Goal: Transaction & Acquisition: Book appointment/travel/reservation

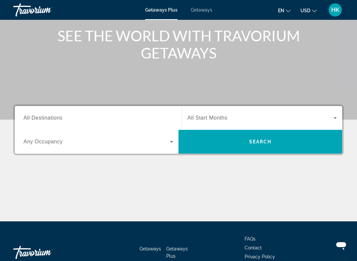
scroll to position [78, 0]
click at [62, 116] on span "All Destinations" at bounding box center [42, 118] width 39 height 6
click at [62, 116] on input "Destination All Destinations" at bounding box center [98, 119] width 150 height 8
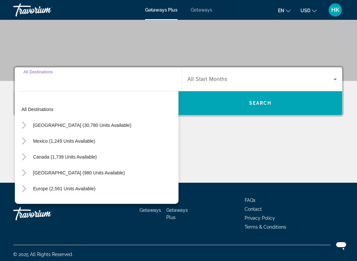
scroll to position [120, 0]
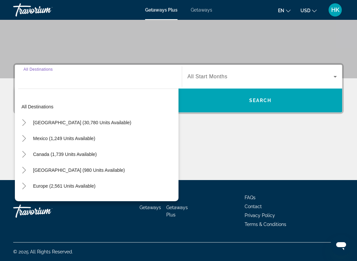
click at [72, 125] on span "[GEOGRAPHIC_DATA] (30,780 units available)" at bounding box center [82, 122] width 98 height 5
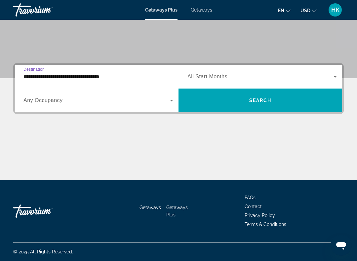
click at [74, 79] on input "**********" at bounding box center [98, 77] width 150 height 8
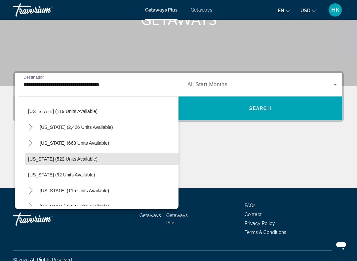
scroll to position [322, 0]
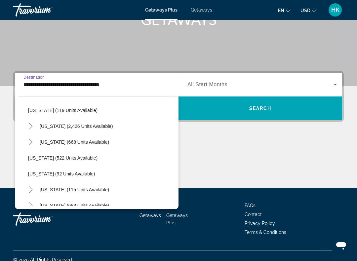
click at [89, 125] on span "[US_STATE] (2,426 units available)" at bounding box center [76, 126] width 73 height 5
type input "**********"
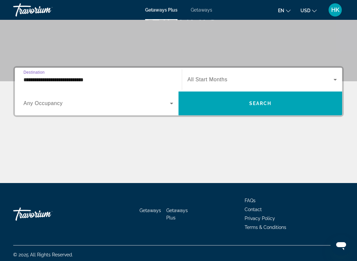
scroll to position [120, 0]
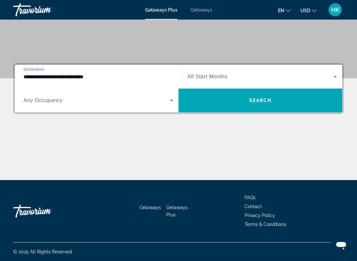
click at [338, 76] on icon "Search widget" at bounding box center [336, 77] width 8 height 8
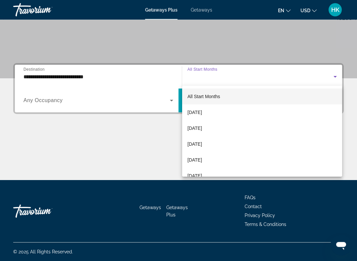
scroll to position [120, 0]
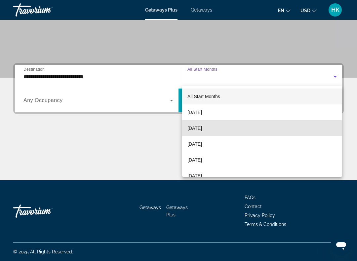
click at [202, 129] on span "[DATE]" at bounding box center [195, 128] width 15 height 8
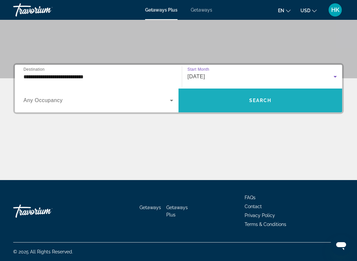
click at [266, 101] on span "Search" at bounding box center [261, 100] width 23 height 5
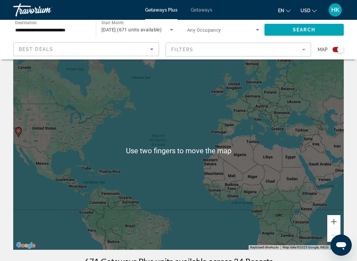
scroll to position [16, 0]
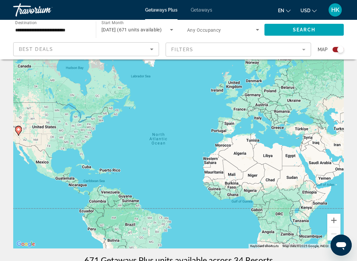
click at [173, 28] on icon "Search widget" at bounding box center [172, 30] width 8 height 8
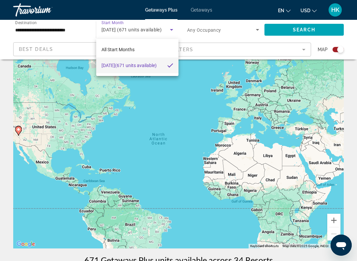
click at [259, 29] on div at bounding box center [178, 130] width 357 height 261
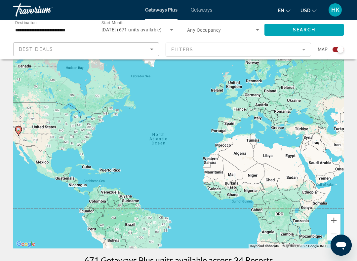
click at [250, 26] on span "Search widget" at bounding box center [221, 30] width 69 height 8
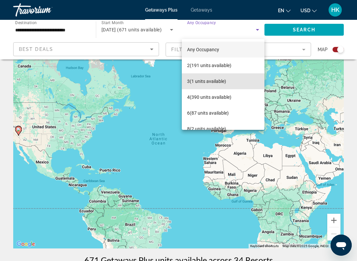
click at [215, 80] on span "3 (1 units available)" at bounding box center [206, 81] width 39 height 8
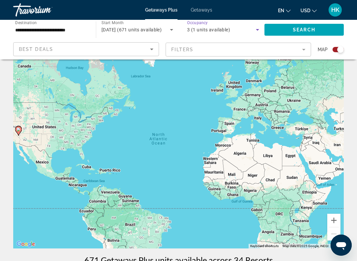
click at [297, 29] on span "Search" at bounding box center [304, 29] width 23 height 5
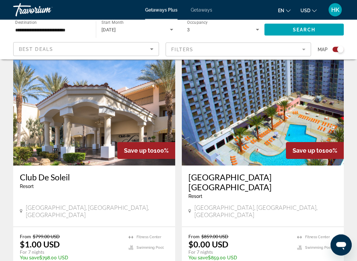
scroll to position [228, 0]
click at [121, 119] on img "Main content" at bounding box center [94, 113] width 162 height 106
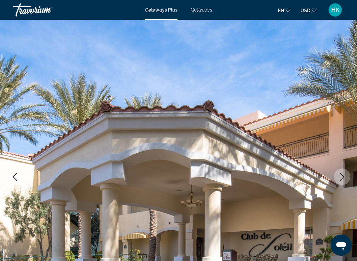
click at [342, 180] on icon "Next image" at bounding box center [343, 177] width 4 height 8
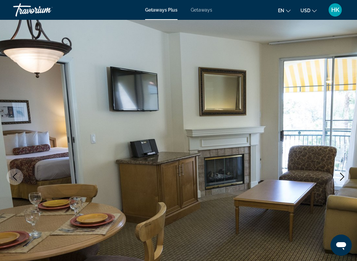
click at [341, 171] on button "Next image" at bounding box center [342, 177] width 17 height 17
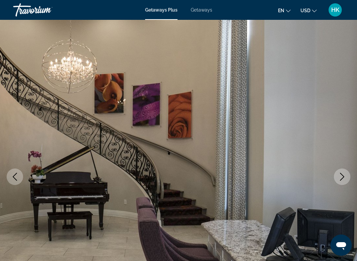
click at [342, 177] on icon "Next image" at bounding box center [343, 177] width 8 height 8
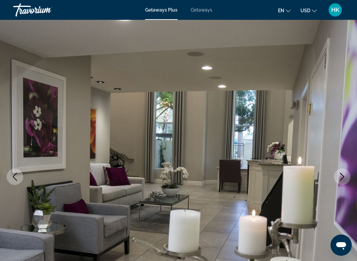
click at [338, 175] on button "Next image" at bounding box center [342, 177] width 17 height 17
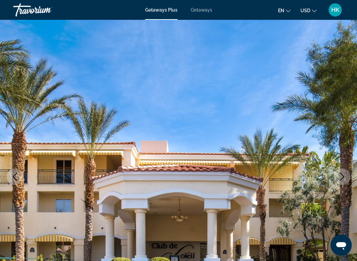
click at [340, 176] on icon "Next image" at bounding box center [343, 177] width 8 height 8
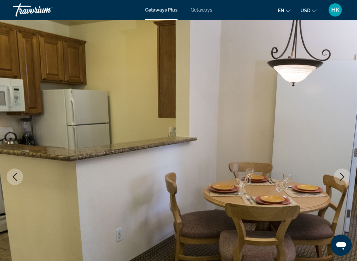
click at [340, 177] on icon "Next image" at bounding box center [343, 177] width 8 height 8
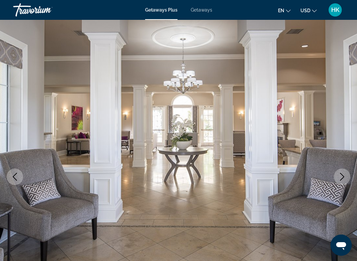
click at [341, 173] on icon "Next image" at bounding box center [343, 177] width 8 height 8
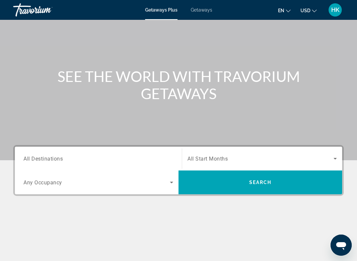
click at [64, 159] on input "Destination All Destinations" at bounding box center [98, 159] width 150 height 8
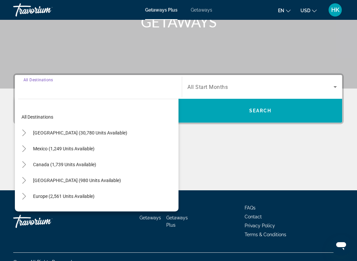
scroll to position [120, 0]
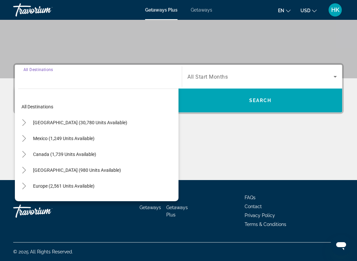
click at [87, 125] on span "[GEOGRAPHIC_DATA] (30,780 units available)" at bounding box center [80, 122] width 94 height 5
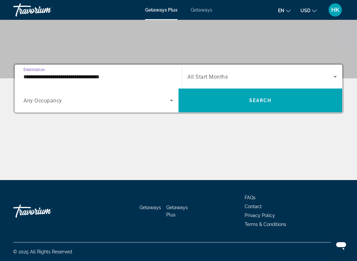
click at [98, 74] on input "**********" at bounding box center [98, 77] width 150 height 8
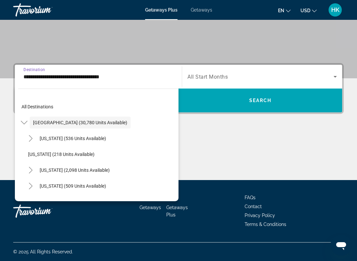
scroll to position [112, 0]
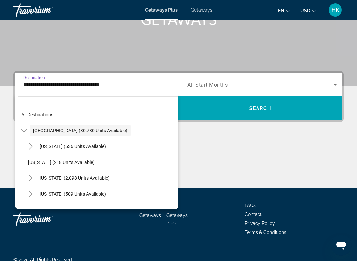
click at [81, 128] on span "[GEOGRAPHIC_DATA] (30,780 units available)" at bounding box center [80, 130] width 94 height 5
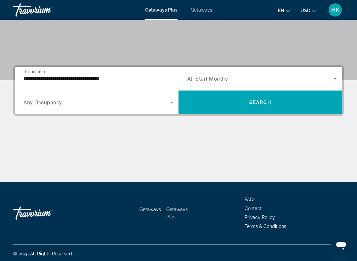
scroll to position [120, 0]
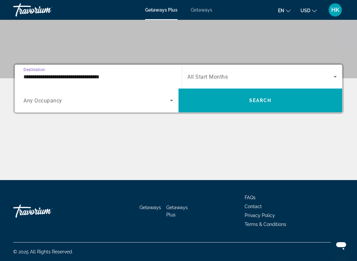
click at [99, 76] on input "**********" at bounding box center [98, 77] width 150 height 8
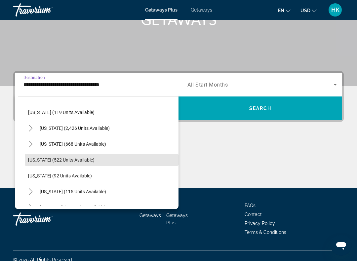
scroll to position [320, 0]
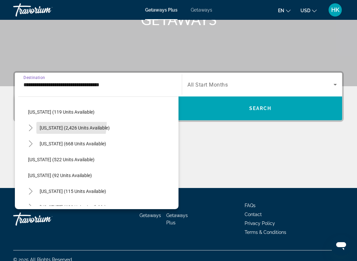
click at [54, 124] on span "Search widget" at bounding box center [74, 128] width 77 height 16
type input "**********"
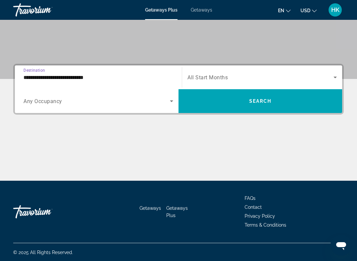
scroll to position [120, 0]
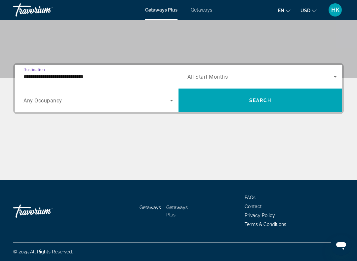
click at [336, 74] on icon "Search widget" at bounding box center [336, 77] width 8 height 8
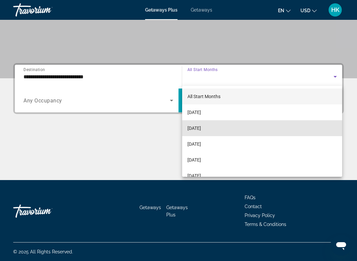
click at [201, 128] on span "[DATE]" at bounding box center [195, 128] width 14 height 8
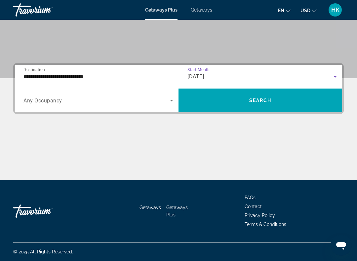
click at [272, 99] on span "Search widget" at bounding box center [261, 101] width 164 height 16
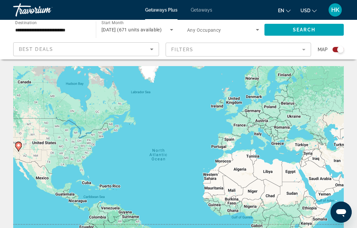
click at [260, 27] on icon "Search widget" at bounding box center [258, 30] width 8 height 8
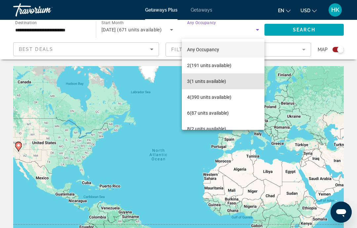
click at [216, 82] on span "3 (1 units available)" at bounding box center [206, 81] width 39 height 8
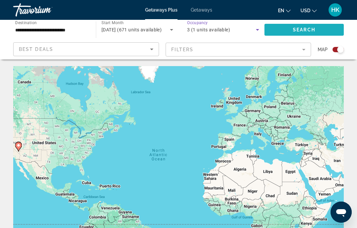
click at [310, 29] on span "Search" at bounding box center [304, 29] width 23 height 5
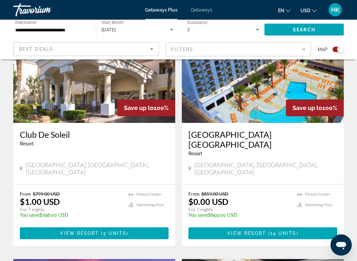
scroll to position [271, 0]
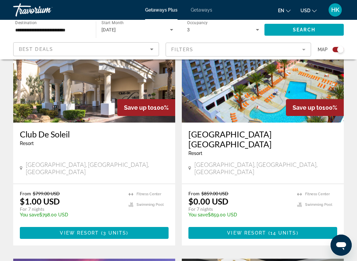
click at [277, 93] on img "Main content" at bounding box center [263, 70] width 162 height 106
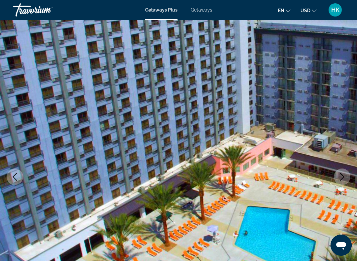
click at [343, 175] on icon "Next image" at bounding box center [343, 177] width 8 height 8
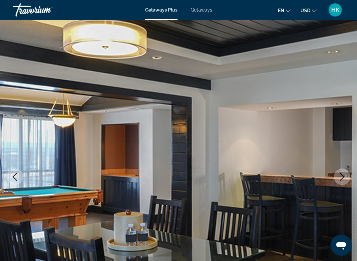
click at [343, 176] on icon "Next image" at bounding box center [343, 177] width 4 height 8
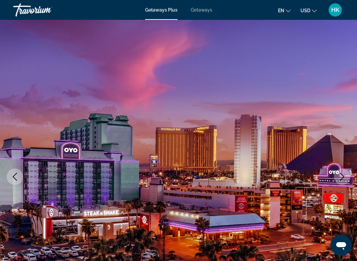
click at [346, 175] on icon "Next image" at bounding box center [343, 177] width 8 height 8
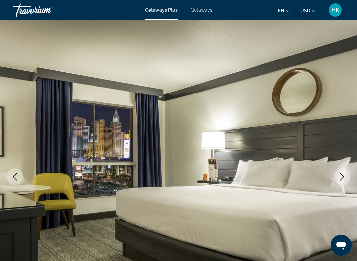
click at [18, 177] on icon "Previous image" at bounding box center [15, 177] width 8 height 8
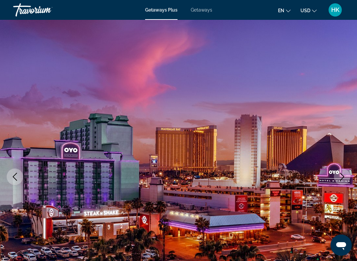
click at [16, 176] on icon "Previous image" at bounding box center [15, 177] width 8 height 8
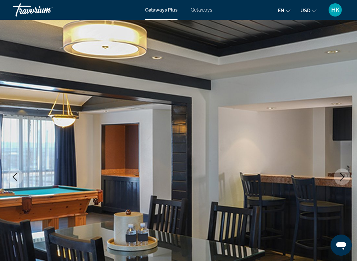
click at [345, 176] on icon "Next image" at bounding box center [343, 177] width 8 height 8
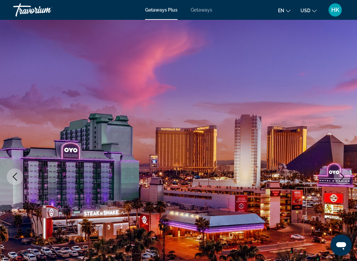
click at [344, 178] on icon "Next image" at bounding box center [343, 177] width 4 height 8
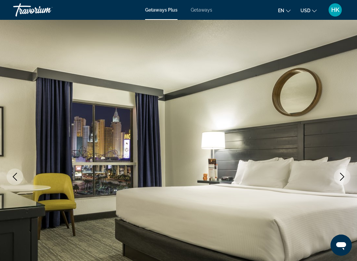
click at [346, 173] on button "Next image" at bounding box center [342, 177] width 17 height 17
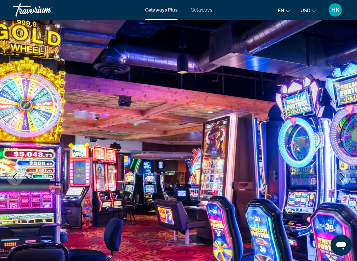
click at [343, 177] on icon "Next image" at bounding box center [343, 177] width 8 height 8
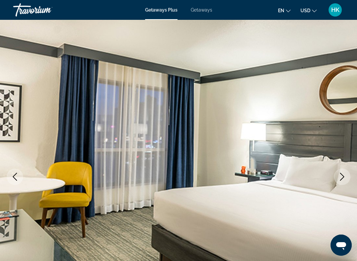
click at [344, 175] on icon "Next image" at bounding box center [343, 177] width 8 height 8
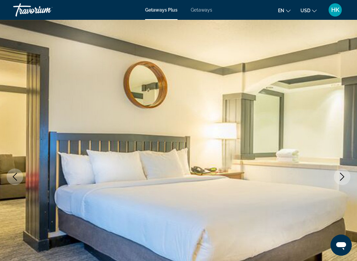
click at [342, 174] on icon "Next image" at bounding box center [343, 177] width 4 height 8
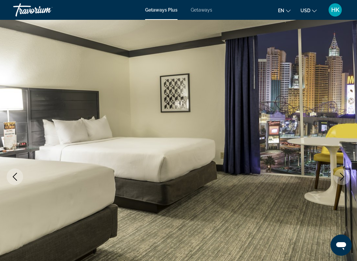
click at [344, 175] on icon "Next image" at bounding box center [343, 177] width 8 height 8
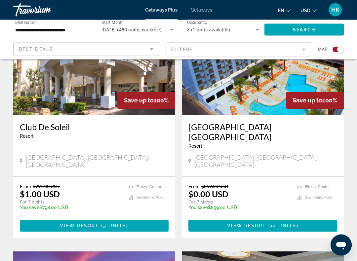
scroll to position [278, 0]
click at [254, 96] on img "Main content" at bounding box center [263, 63] width 162 height 106
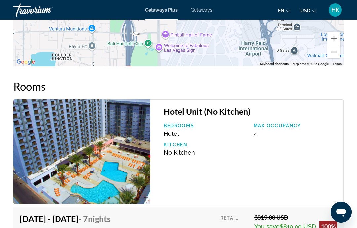
scroll to position [1049, 0]
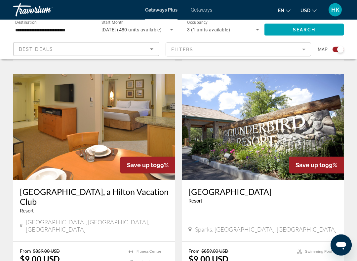
scroll to position [700, 0]
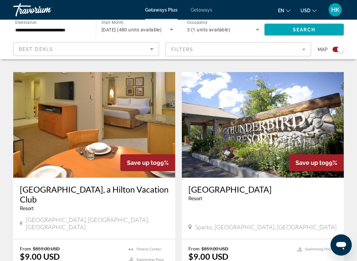
click at [101, 98] on img "Main content" at bounding box center [94, 125] width 162 height 106
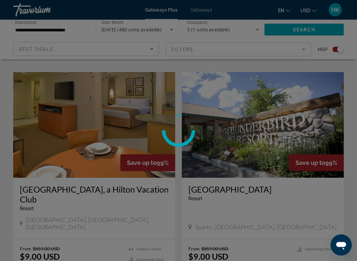
scroll to position [700, 0]
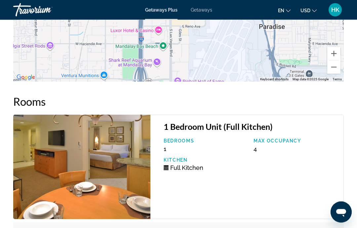
scroll to position [1187, 0]
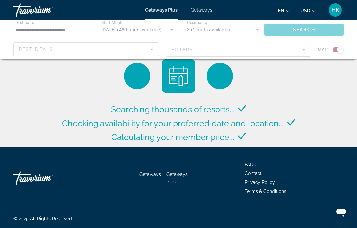
click at [282, 51] on div "Main content" at bounding box center [178, 40] width 357 height 40
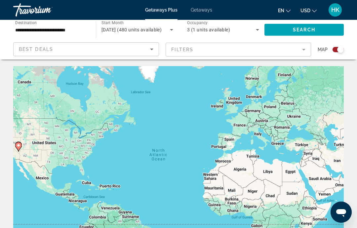
click at [202, 49] on mat-form-field "Filters" at bounding box center [239, 50] width 146 height 14
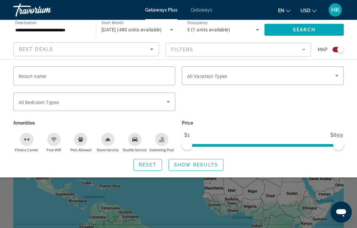
click at [341, 74] on icon "Search widget" at bounding box center [337, 76] width 8 height 8
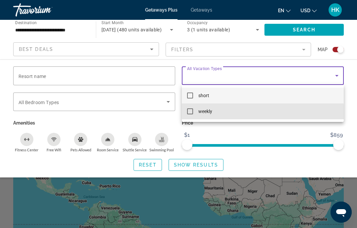
click at [187, 115] on mat-option "weekly" at bounding box center [263, 112] width 162 height 16
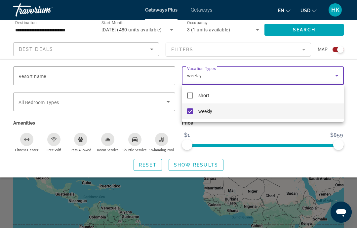
click at [356, 92] on div at bounding box center [178, 114] width 357 height 228
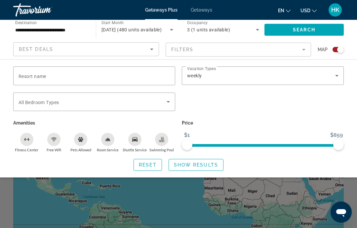
click at [88, 105] on span "Search widget" at bounding box center [93, 102] width 148 height 8
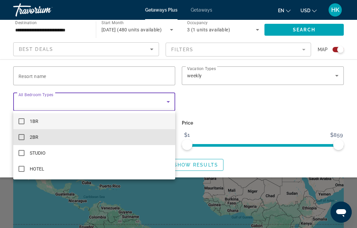
click at [26, 136] on mat-option "2BR" at bounding box center [94, 137] width 162 height 16
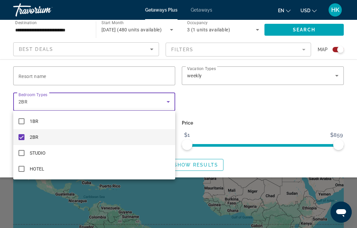
click at [297, 114] on div at bounding box center [178, 114] width 357 height 228
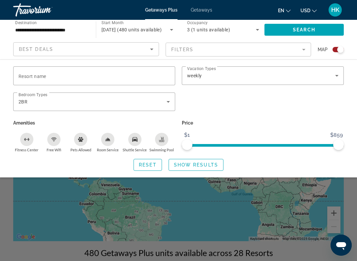
click at [204, 164] on span "Show Results" at bounding box center [196, 164] width 44 height 5
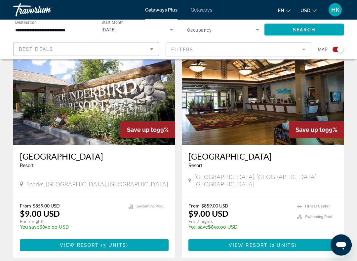
scroll to position [262, 0]
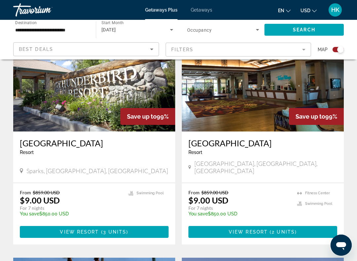
click at [272, 98] on img "Main content" at bounding box center [263, 79] width 162 height 106
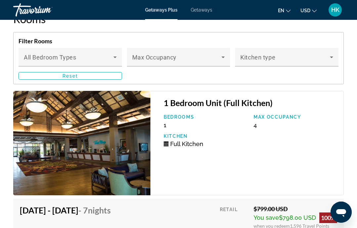
scroll to position [1298, 0]
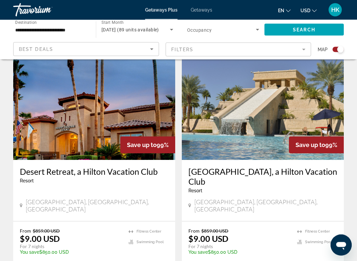
scroll to position [466, 0]
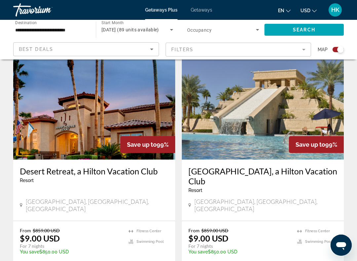
click at [95, 114] on img "Main content" at bounding box center [94, 107] width 162 height 106
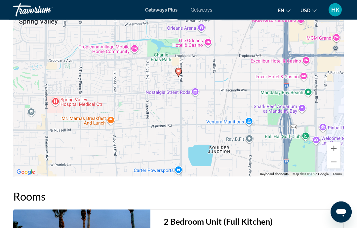
scroll to position [947, 0]
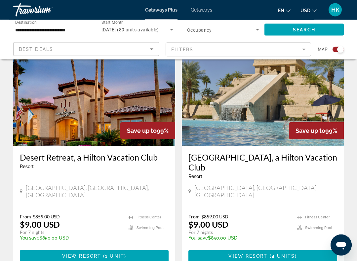
scroll to position [483, 0]
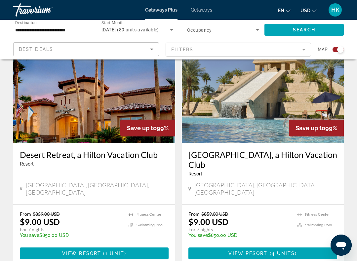
click at [259, 99] on img "Main content" at bounding box center [263, 90] width 162 height 106
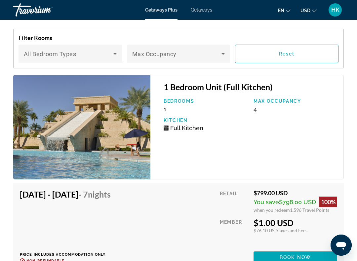
scroll to position [1223, 0]
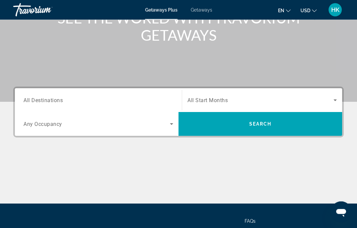
scroll to position [87, 0]
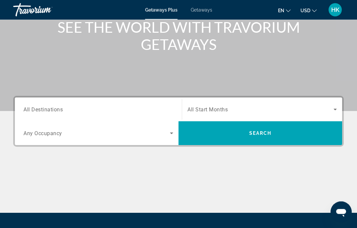
click at [69, 110] on input "Destination All Destinations" at bounding box center [98, 110] width 150 height 8
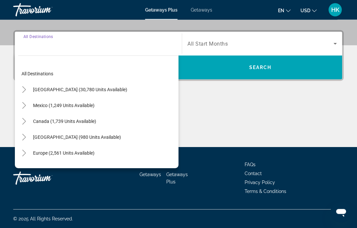
click at [78, 90] on span "[GEOGRAPHIC_DATA] (30,780 units available)" at bounding box center [80, 89] width 94 height 5
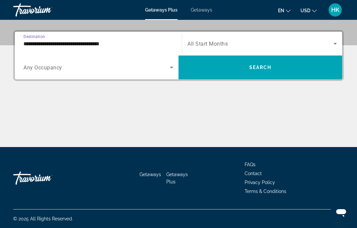
click at [98, 47] on input "**********" at bounding box center [98, 44] width 150 height 8
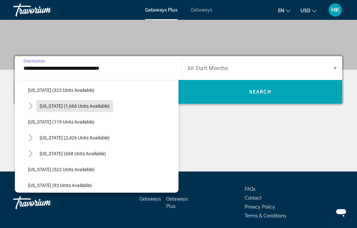
scroll to position [298, 0]
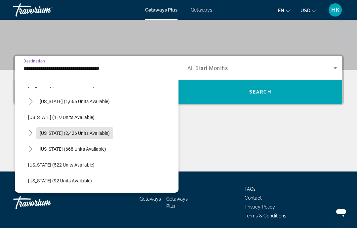
click at [79, 134] on span "[US_STATE] (2,426 units available)" at bounding box center [75, 133] width 70 height 5
type input "**********"
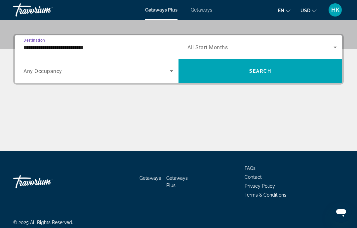
scroll to position [153, 0]
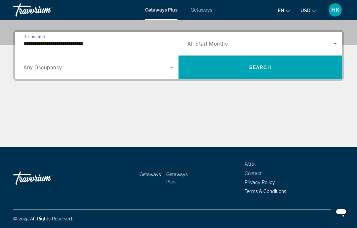
click at [336, 43] on icon "Search widget" at bounding box center [336, 44] width 8 height 8
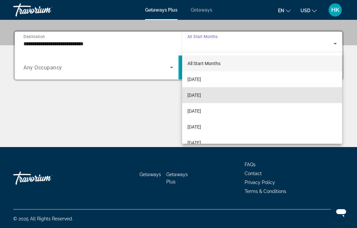
click at [201, 97] on span "[DATE]" at bounding box center [195, 95] width 14 height 8
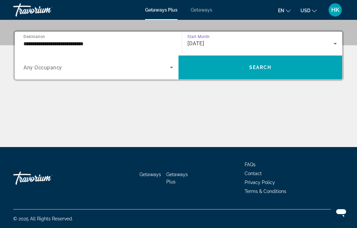
click at [61, 71] on span "Search widget" at bounding box center [96, 68] width 147 height 8
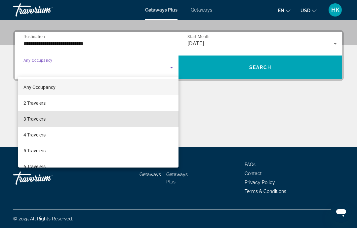
click at [41, 119] on span "3 Travelers" at bounding box center [34, 119] width 22 height 8
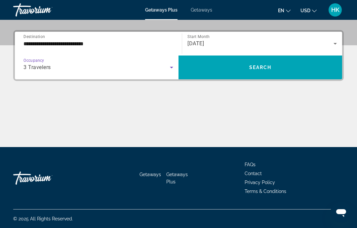
click at [267, 68] on span "Search" at bounding box center [261, 67] width 23 height 5
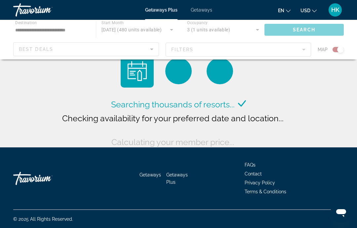
click at [194, 46] on div "Main content" at bounding box center [178, 40] width 357 height 40
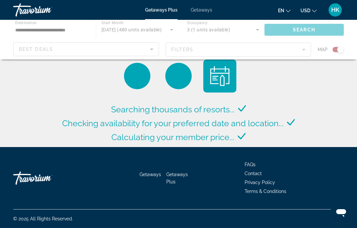
click at [187, 51] on div "Main content" at bounding box center [178, 40] width 357 height 40
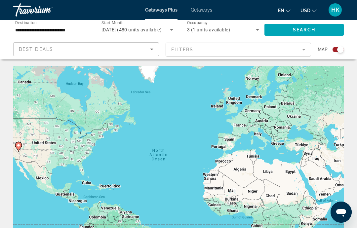
click at [187, 48] on mat-form-field "Filters" at bounding box center [239, 50] width 146 height 14
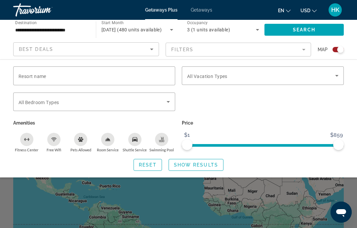
click at [212, 79] on span "Search widget" at bounding box center [261, 76] width 148 height 8
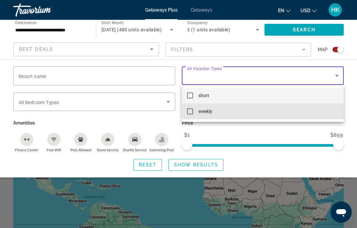
click at [192, 114] on mat-pseudo-checkbox at bounding box center [190, 112] width 6 height 6
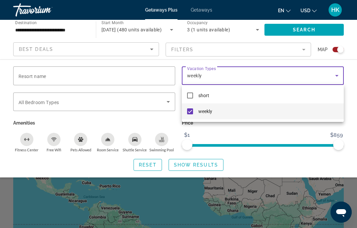
click at [64, 106] on div at bounding box center [178, 114] width 357 height 228
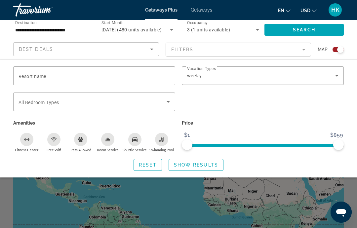
click at [44, 105] on span "Search widget" at bounding box center [93, 102] width 148 height 8
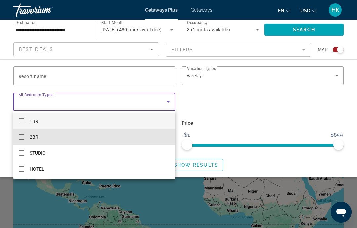
click at [19, 134] on mat-pseudo-checkbox at bounding box center [22, 137] width 6 height 6
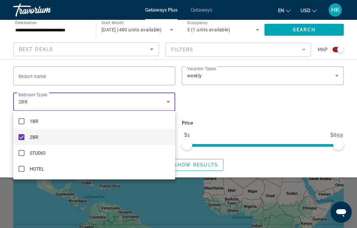
click at [65, 79] on div at bounding box center [178, 114] width 357 height 228
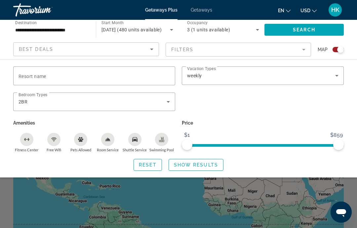
click at [201, 165] on span "Show Results" at bounding box center [196, 164] width 44 height 5
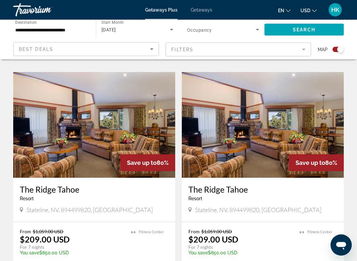
scroll to position [690, 0]
click at [118, 109] on img "Main content" at bounding box center [94, 125] width 162 height 106
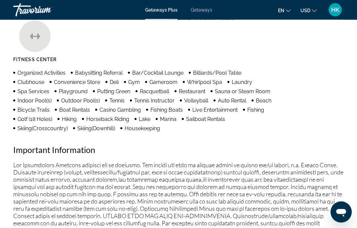
scroll to position [657, 0]
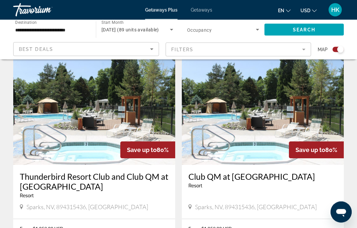
scroll to position [925, 0]
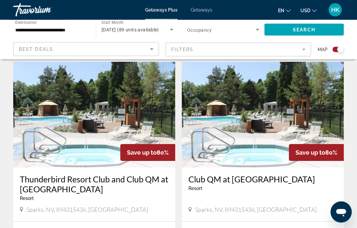
click at [105, 108] on img "Main content" at bounding box center [94, 115] width 162 height 106
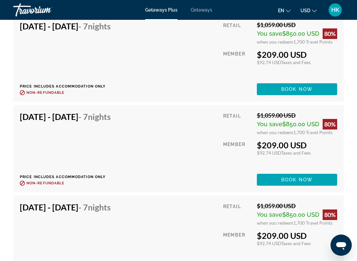
scroll to position [1360, 0]
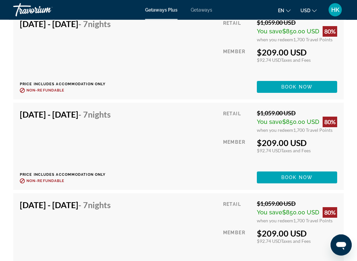
click at [85, 110] on h4 "[DATE] - [DATE] - 7 Nights" at bounding box center [65, 115] width 91 height 10
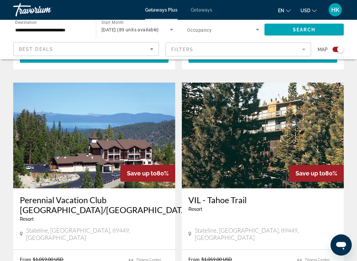
scroll to position [1383, 0]
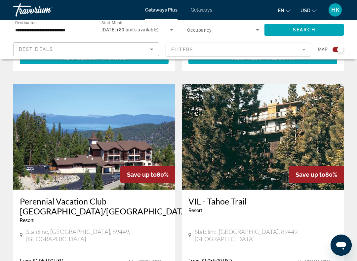
click at [105, 117] on img "Main content" at bounding box center [94, 137] width 162 height 106
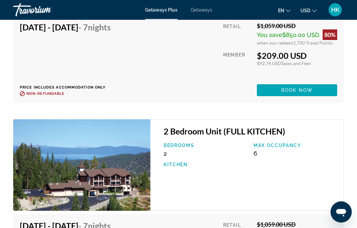
scroll to position [1430, 0]
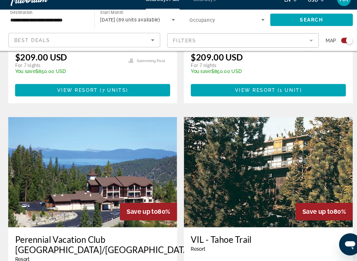
scroll to position [1344, 0]
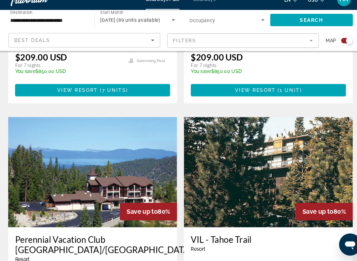
click at [286, 123] on img "Main content" at bounding box center [263, 176] width 162 height 106
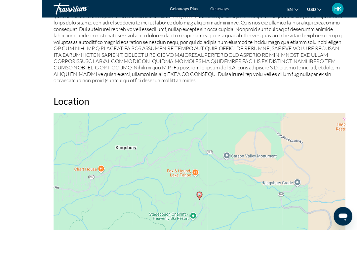
scroll to position [960, 0]
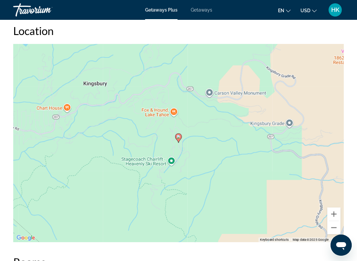
click at [209, 152] on div "To activate drag with keyboard, press Alt + Enter. Once in keyboard drag state,…" at bounding box center [178, 143] width 331 height 199
click at [335, 223] on button "Zoom out" at bounding box center [334, 227] width 13 height 13
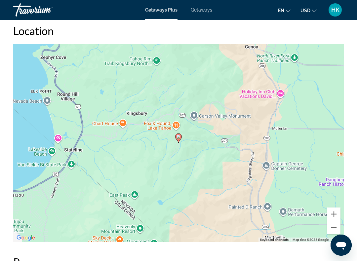
click at [333, 228] on button "Zoom out" at bounding box center [334, 227] width 13 height 13
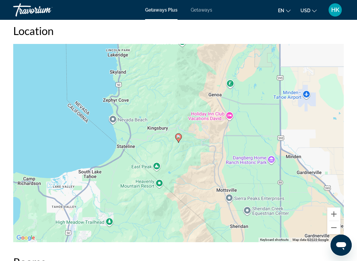
click at [334, 227] on button "Zoom out" at bounding box center [334, 227] width 13 height 13
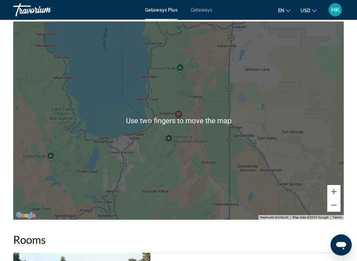
scroll to position [983, 0]
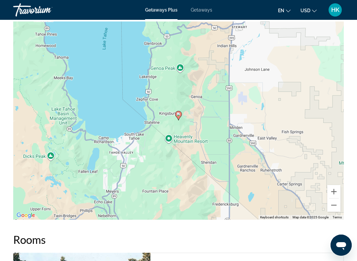
click at [333, 208] on button "Zoom out" at bounding box center [334, 205] width 13 height 13
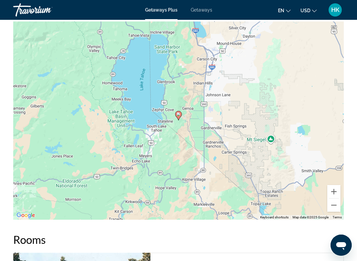
click at [335, 208] on button "Zoom out" at bounding box center [334, 205] width 13 height 13
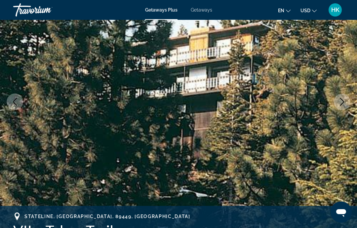
scroll to position [0, 0]
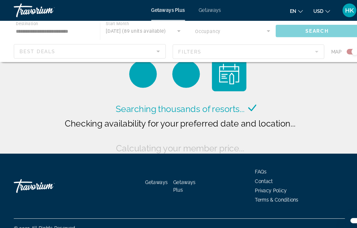
click at [198, 47] on div "Main content" at bounding box center [178, 40] width 357 height 40
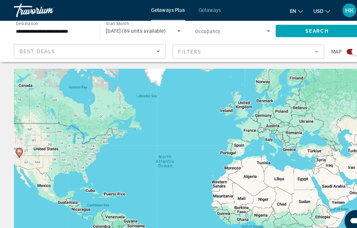
click at [227, 47] on mat-form-field "Filters" at bounding box center [239, 50] width 146 height 14
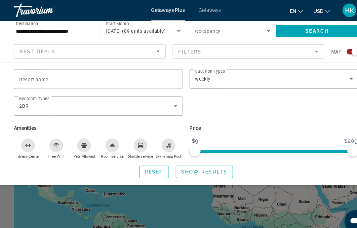
click at [165, 105] on icon "Search widget" at bounding box center [168, 102] width 8 height 8
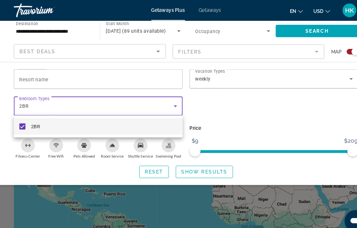
click at [20, 121] on mat-pseudo-checkbox at bounding box center [22, 121] width 6 height 6
click at [259, 114] on div at bounding box center [178, 114] width 357 height 228
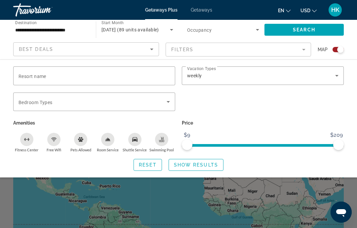
click at [203, 163] on span "Show Results" at bounding box center [196, 164] width 44 height 5
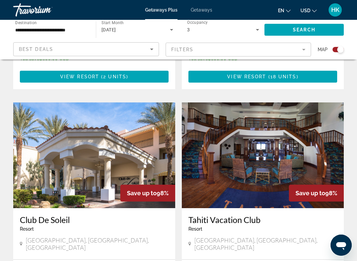
scroll to position [902, 0]
click at [288, 124] on img "Main content" at bounding box center [263, 156] width 162 height 106
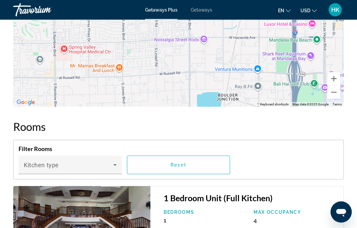
scroll to position [1166, 0]
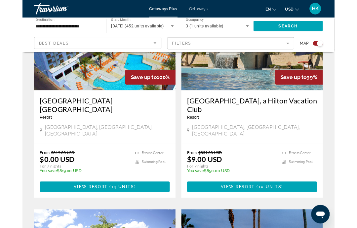
scroll to position [283, 0]
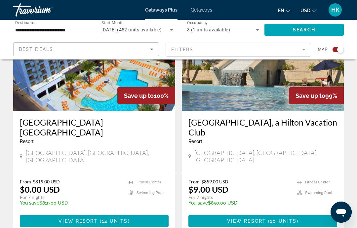
click at [107, 151] on div "[GEOGRAPHIC_DATA] [GEOGRAPHIC_DATA] - This is an adults only resort [GEOGRAPHIC…" at bounding box center [94, 141] width 162 height 61
click at [101, 75] on img "Main content" at bounding box center [94, 58] width 162 height 106
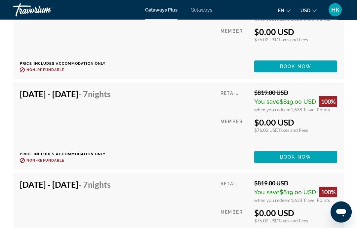
scroll to position [0, 0]
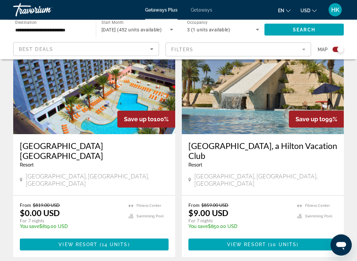
scroll to position [261, 0]
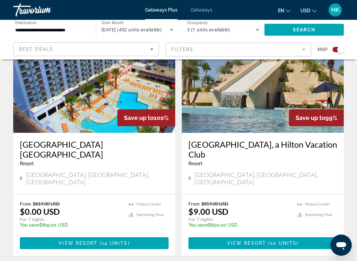
click at [320, 93] on img "Main content" at bounding box center [263, 80] width 162 height 106
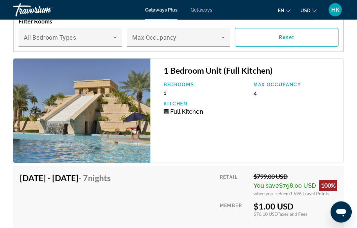
scroll to position [1229, 0]
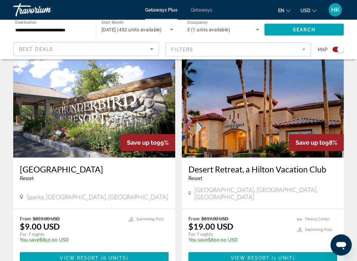
scroll to position [478, 0]
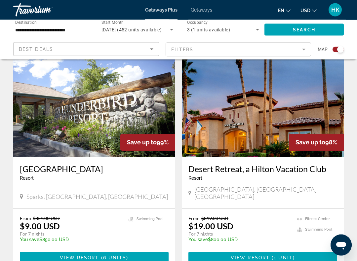
click at [318, 99] on img "Main content" at bounding box center [263, 105] width 162 height 106
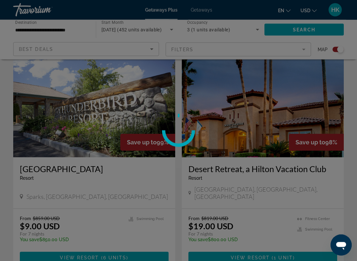
scroll to position [479, 0]
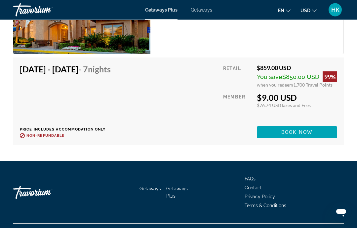
scroll to position [1219, 0]
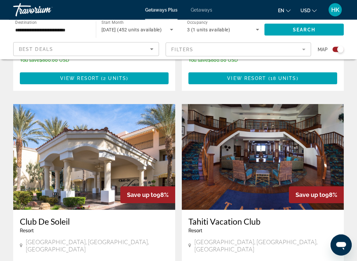
scroll to position [901, 0]
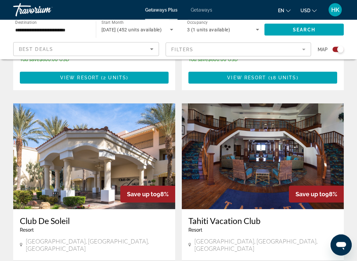
click at [88, 156] on img "Main content" at bounding box center [94, 157] width 162 height 106
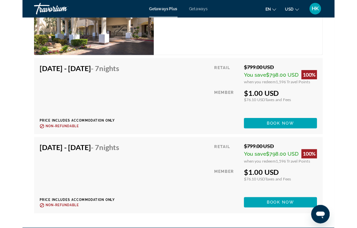
scroll to position [1393, 0]
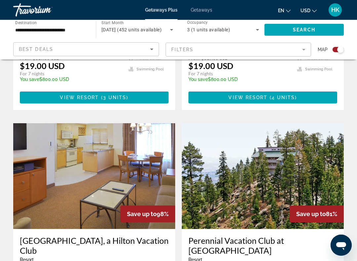
scroll to position [1120, 0]
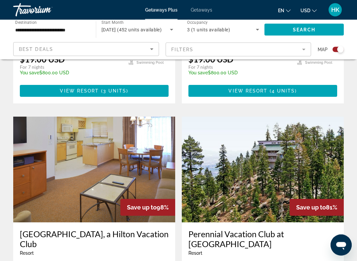
click at [313, 132] on img "Main content" at bounding box center [263, 170] width 162 height 106
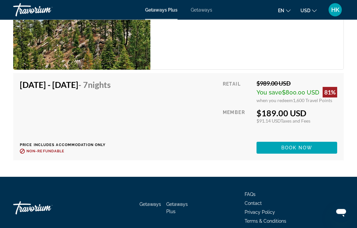
scroll to position [1300, 0]
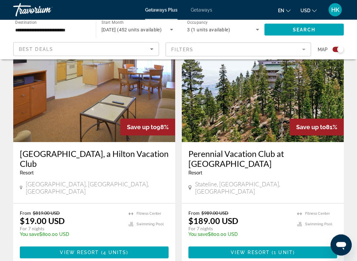
scroll to position [1198, 0]
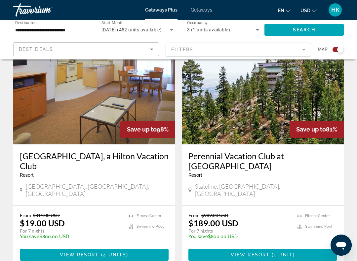
click at [70, 84] on img "Main content" at bounding box center [94, 92] width 162 height 106
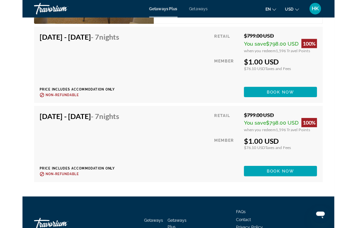
scroll to position [1357, 0]
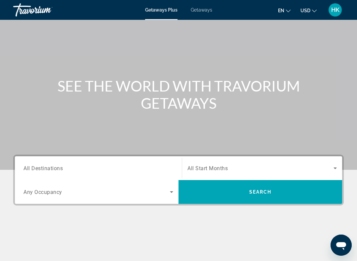
scroll to position [33, 0]
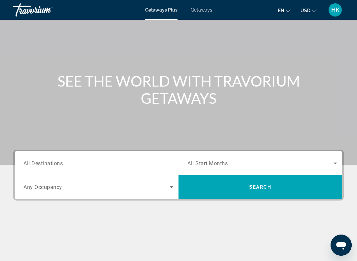
click at [146, 167] on input "Destination All Destinations" at bounding box center [98, 164] width 150 height 8
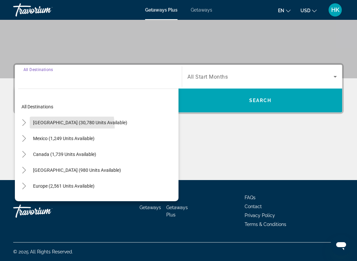
scroll to position [0, 0]
click at [23, 121] on icon "Toggle United States (30,780 units available)" at bounding box center [24, 122] width 7 height 7
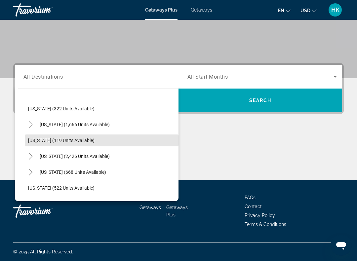
scroll to position [284, 0]
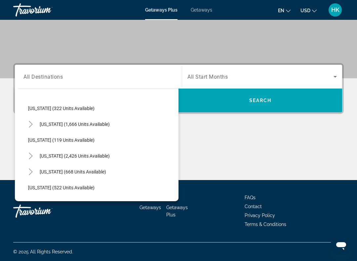
click at [51, 153] on span "Search widget" at bounding box center [74, 156] width 77 height 16
type input "**********"
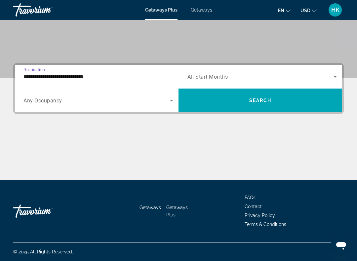
click at [215, 68] on div "Search widget" at bounding box center [263, 77] width 150 height 19
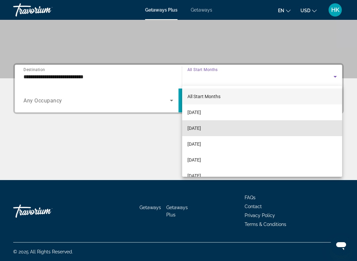
click at [201, 129] on span "[DATE]" at bounding box center [195, 128] width 14 height 8
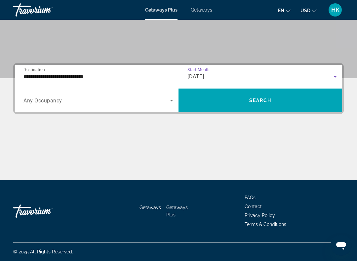
click at [67, 103] on span "Search widget" at bounding box center [96, 101] width 147 height 8
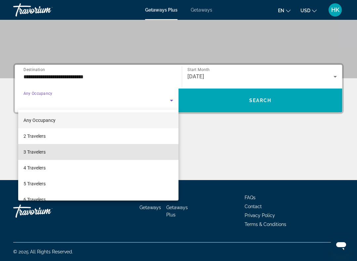
click at [40, 151] on span "3 Travelers" at bounding box center [34, 152] width 22 height 8
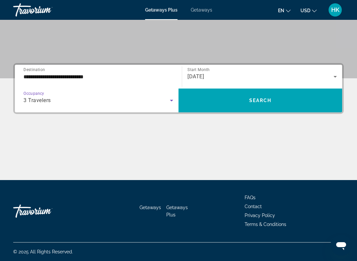
click at [233, 102] on span "Search widget" at bounding box center [261, 101] width 164 height 16
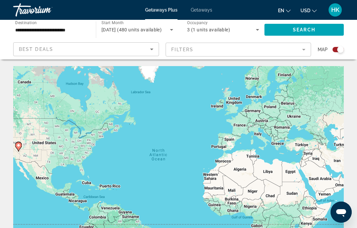
click at [206, 47] on mat-form-field "Filters" at bounding box center [239, 50] width 146 height 14
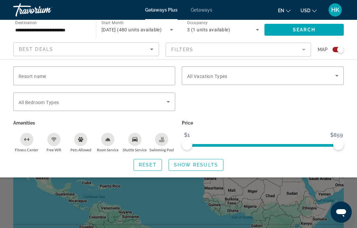
click at [209, 79] on div "Vacation Types All Vacation Types" at bounding box center [263, 76] width 152 height 19
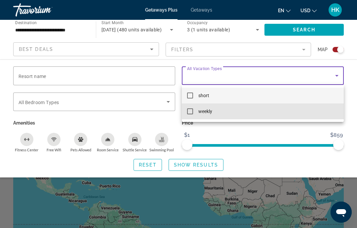
click at [186, 110] on mat-option "weekly" at bounding box center [263, 112] width 162 height 16
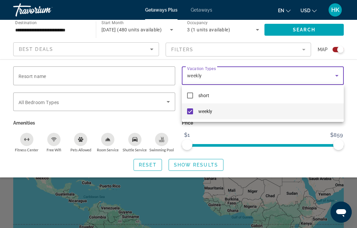
click at [206, 165] on div at bounding box center [178, 114] width 357 height 228
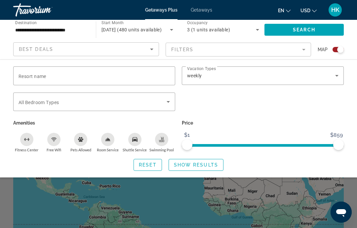
click at [195, 169] on span "Search widget" at bounding box center [196, 165] width 54 height 16
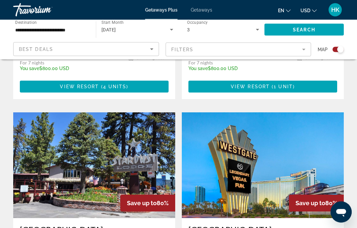
scroll to position [1366, 0]
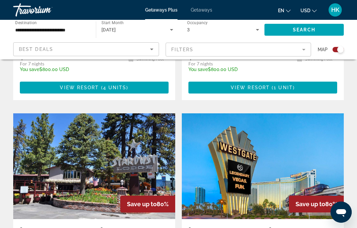
click at [246, 128] on img "Main content" at bounding box center [263, 167] width 162 height 106
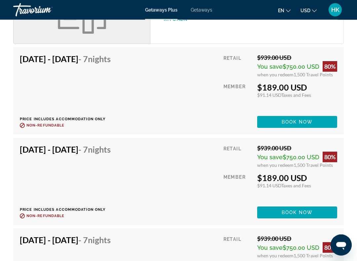
scroll to position [692, 0]
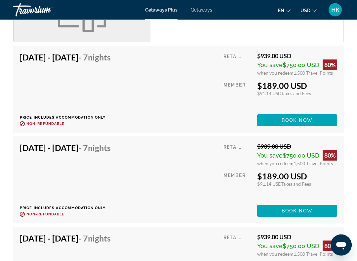
click at [40, 228] on h4 "[DATE] - [DATE] - 7 Nights" at bounding box center [65, 239] width 91 height 10
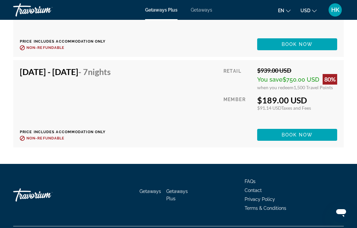
scroll to position [876, 0]
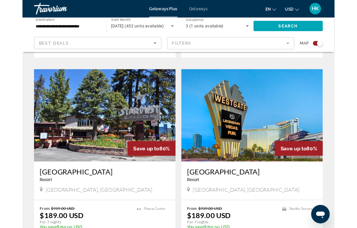
scroll to position [1392, 0]
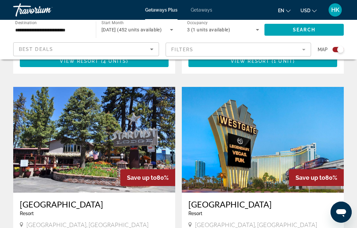
click at [88, 122] on img "Main content" at bounding box center [94, 140] width 162 height 106
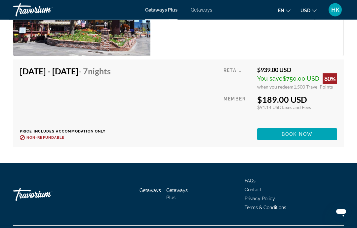
scroll to position [1322, 0]
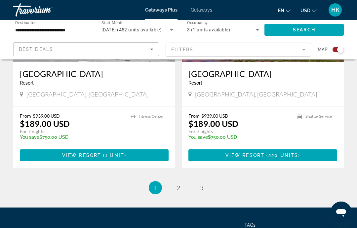
scroll to position [1529, 0]
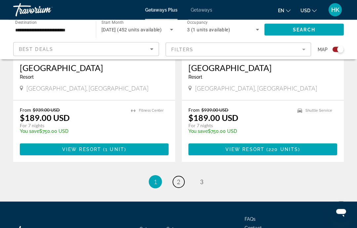
click at [179, 179] on span "2" at bounding box center [178, 182] width 3 height 7
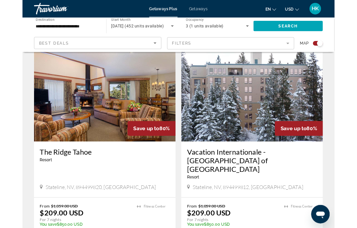
scroll to position [231, 0]
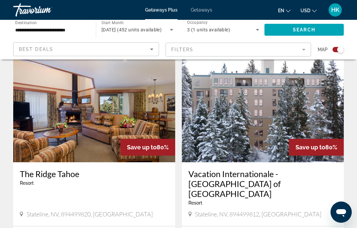
click at [260, 115] on img "Main content" at bounding box center [263, 110] width 162 height 106
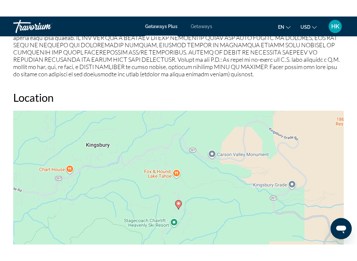
scroll to position [964, 0]
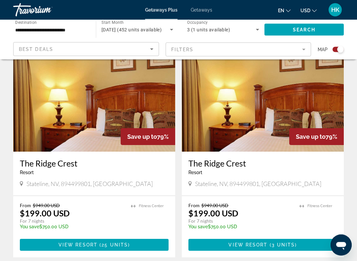
scroll to position [721, 0]
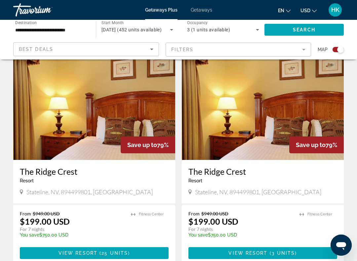
click at [111, 135] on img "Main content" at bounding box center [94, 107] width 162 height 106
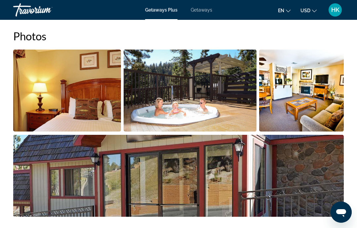
scroll to position [430, 0]
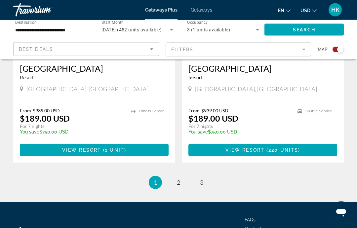
scroll to position [1524, 0]
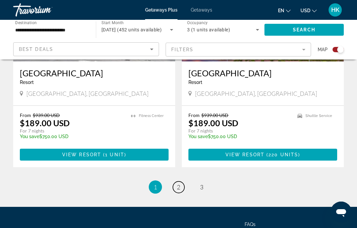
click at [182, 182] on link "page 2" at bounding box center [179, 188] width 12 height 12
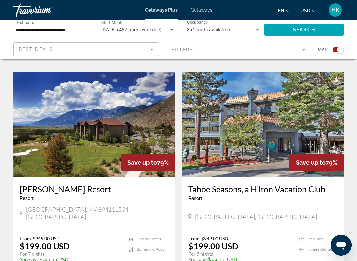
scroll to position [1426, 0]
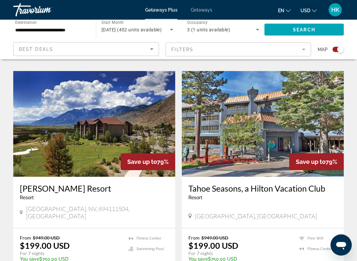
click at [91, 115] on img "Main content" at bounding box center [94, 124] width 162 height 106
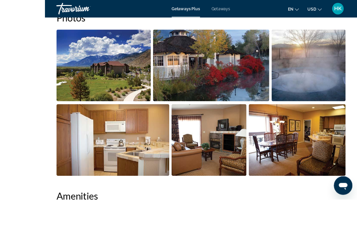
scroll to position [481, 0]
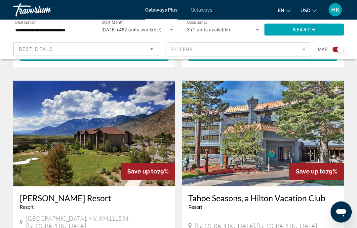
scroll to position [1413, 0]
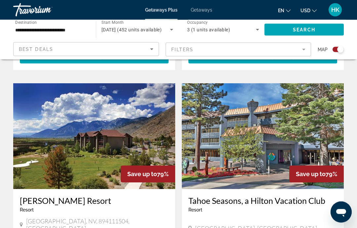
click at [302, 109] on img "Main content" at bounding box center [263, 137] width 162 height 106
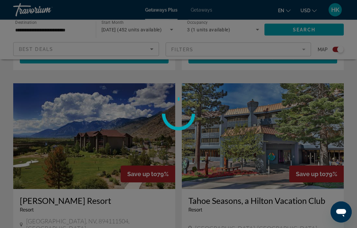
scroll to position [1414, 0]
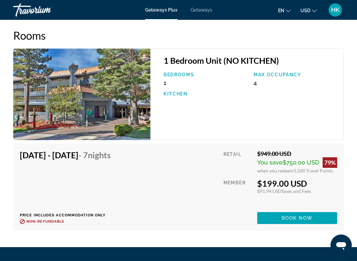
scroll to position [1275, 0]
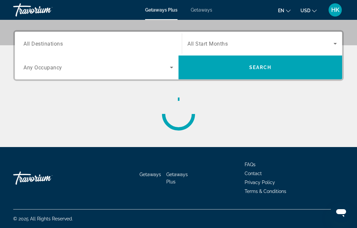
scroll to position [153, 0]
click at [124, 35] on div "Search widget" at bounding box center [98, 43] width 150 height 19
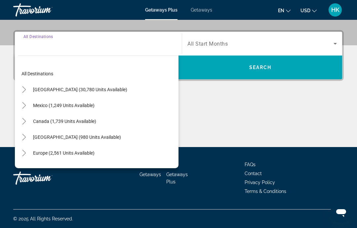
click at [22, 87] on icon "Toggle United States (30,780 units available)" at bounding box center [24, 89] width 7 height 7
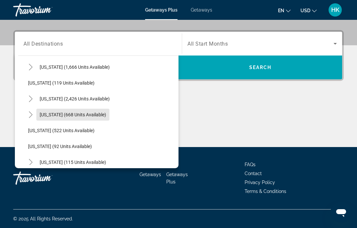
scroll to position [314, 0]
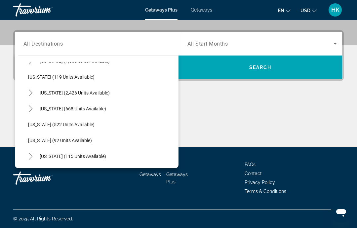
click at [66, 90] on span "[US_STATE] (2,426 units available)" at bounding box center [75, 92] width 70 height 5
type input "**********"
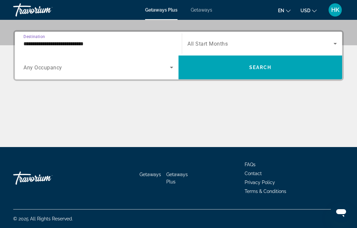
click at [209, 40] on span "Search widget" at bounding box center [261, 44] width 146 height 8
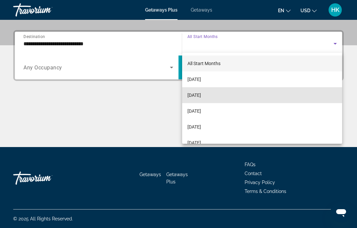
click at [201, 96] on span "[DATE]" at bounding box center [195, 95] width 14 height 8
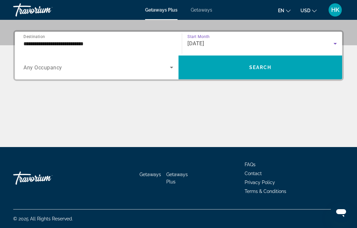
click at [67, 70] on span "Search widget" at bounding box center [96, 68] width 147 height 8
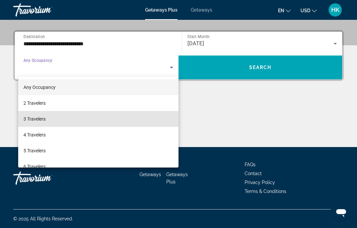
click at [43, 119] on span "3 Travelers" at bounding box center [34, 119] width 22 height 8
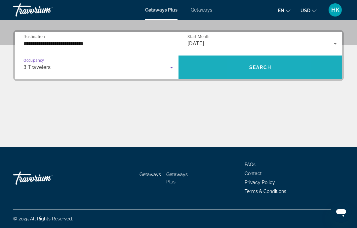
click at [244, 64] on span "Search widget" at bounding box center [261, 68] width 164 height 16
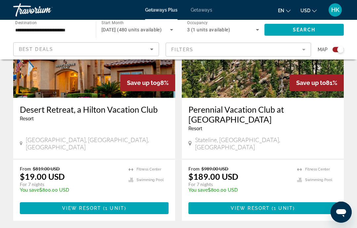
scroll to position [1519, 0]
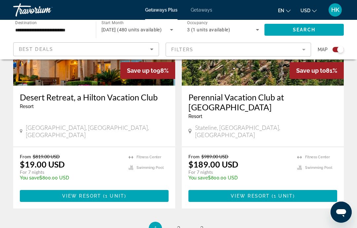
click at [210, 222] on ul "1 / 3 You're on page 1 page 2 page 3" at bounding box center [178, 228] width 331 height 13
click at [199, 223] on link "page 3" at bounding box center [202, 229] width 12 height 12
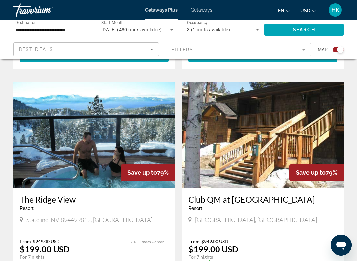
scroll to position [442, 0]
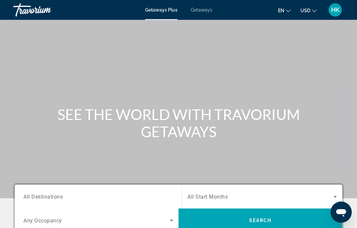
click at [58, 196] on span "All Destinations" at bounding box center [42, 197] width 39 height 6
click at [58, 196] on input "Destination All Destinations" at bounding box center [98, 197] width 150 height 8
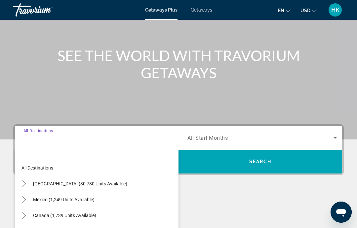
scroll to position [153, 0]
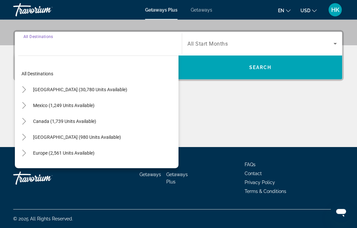
click at [68, 87] on span "[GEOGRAPHIC_DATA] (30,780 units available)" at bounding box center [80, 89] width 94 height 5
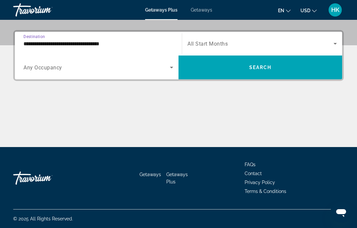
click at [96, 45] on input "**********" at bounding box center [98, 44] width 150 height 8
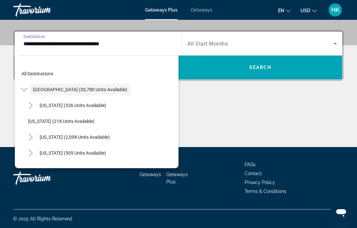
scroll to position [129, 0]
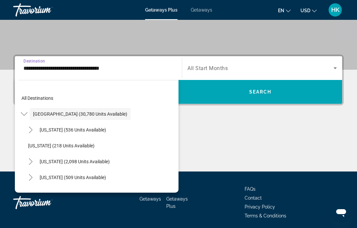
click at [87, 162] on span "[US_STATE] (2,098 units available)" at bounding box center [75, 161] width 70 height 5
type input "**********"
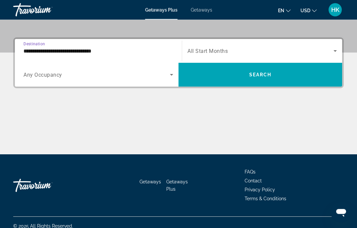
scroll to position [153, 0]
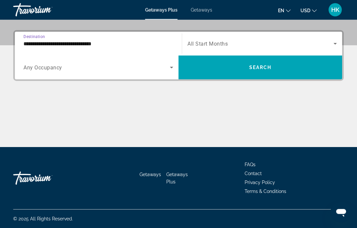
click at [330, 46] on span "Search widget" at bounding box center [261, 44] width 146 height 8
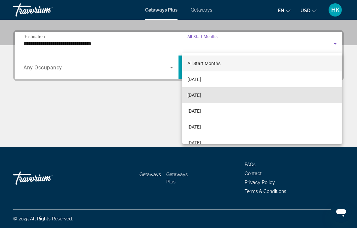
click at [216, 96] on mat-option "[DATE]" at bounding box center [262, 95] width 160 height 16
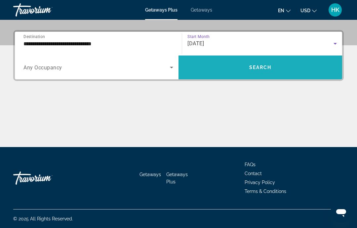
click at [258, 68] on span "Search" at bounding box center [261, 67] width 23 height 5
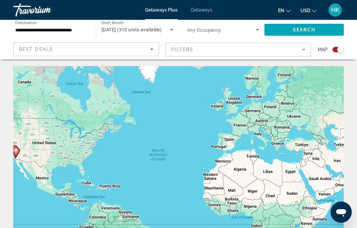
click at [258, 31] on icon "Search widget" at bounding box center [258, 30] width 8 height 8
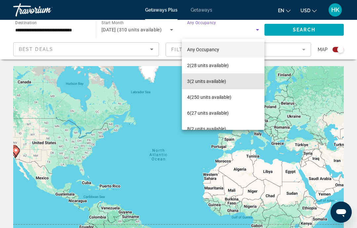
click at [215, 83] on span "3 (2 units available)" at bounding box center [206, 81] width 39 height 8
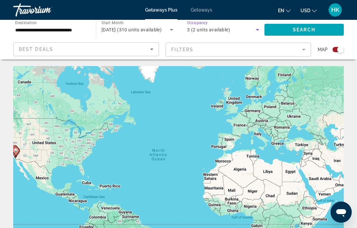
click at [154, 49] on icon "Sort by" at bounding box center [152, 49] width 8 height 8
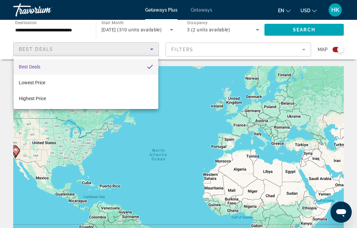
click at [189, 107] on div at bounding box center [178, 114] width 357 height 228
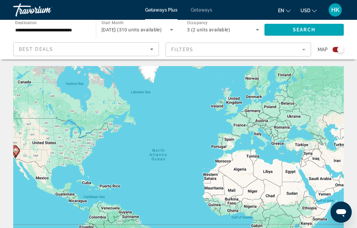
click at [303, 49] on mat-form-field "Filters" at bounding box center [239, 50] width 146 height 14
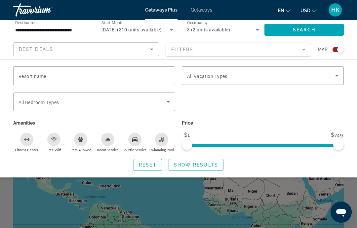
click at [255, 75] on span "Search widget" at bounding box center [261, 76] width 148 height 8
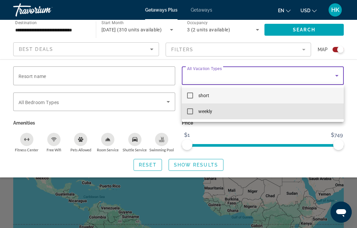
click at [210, 112] on span "weekly" at bounding box center [206, 112] width 14 height 8
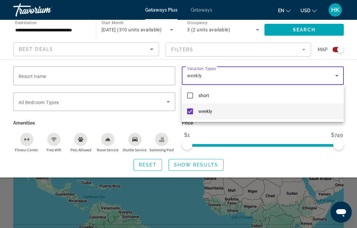
click at [274, 138] on div at bounding box center [178, 114] width 357 height 228
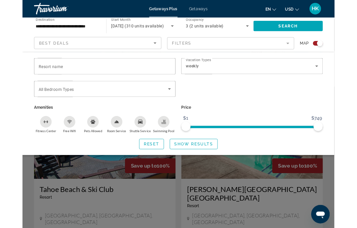
scroll to position [182, 0]
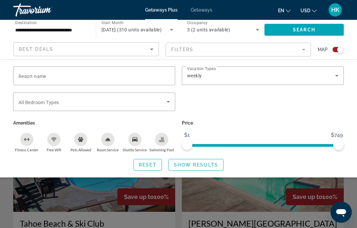
click at [176, 214] on div "Search widget" at bounding box center [178, 163] width 357 height 129
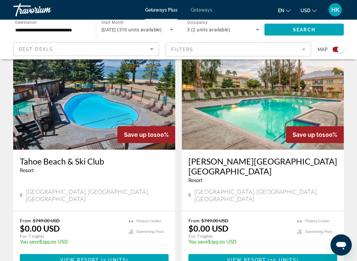
scroll to position [244, 0]
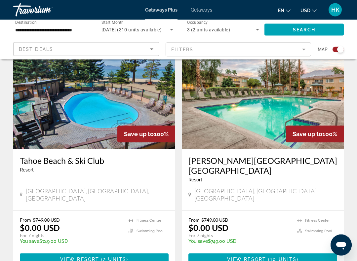
click at [131, 108] on img "Main content" at bounding box center [94, 97] width 162 height 106
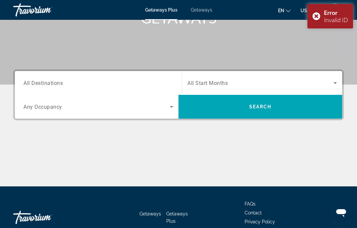
scroll to position [153, 0]
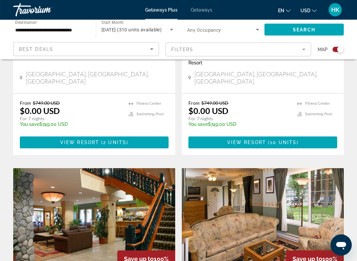
scroll to position [362, 0]
click at [55, 106] on p "$0.00 USD" at bounding box center [40, 111] width 40 height 10
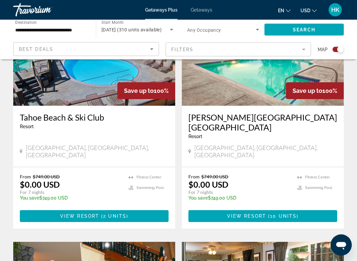
scroll to position [287, 0]
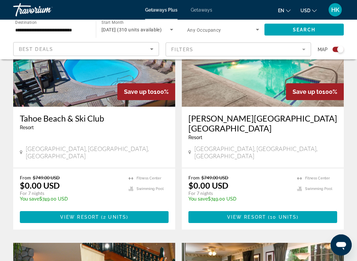
click at [87, 85] on img "Main content" at bounding box center [94, 54] width 162 height 106
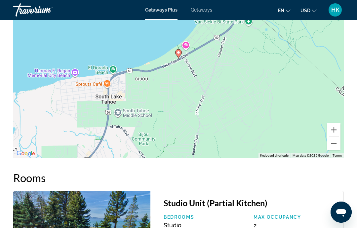
scroll to position [1027, 0]
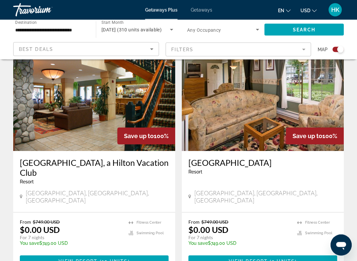
scroll to position [485, 0]
click at [106, 107] on img "Main content" at bounding box center [94, 98] width 162 height 106
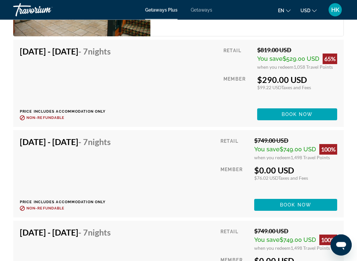
scroll to position [1399, 0]
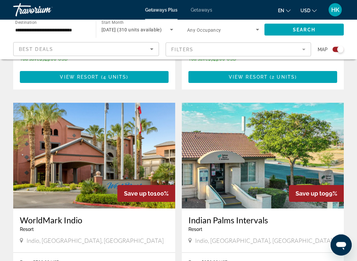
scroll to position [902, 0]
click at [146, 137] on img "Main content" at bounding box center [94, 156] width 162 height 106
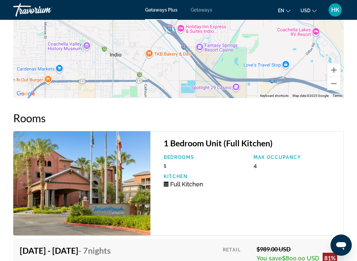
scroll to position [1347, 0]
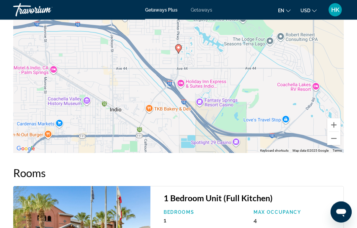
scroll to position [153, 0]
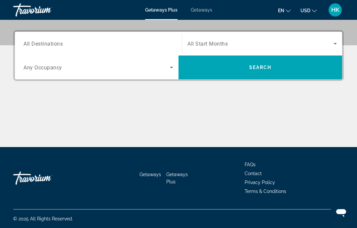
click at [49, 44] on span "All Destinations" at bounding box center [42, 43] width 39 height 6
click at [49, 44] on input "Destination All Destinations" at bounding box center [98, 44] width 150 height 8
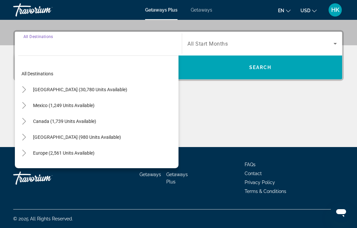
click at [21, 87] on icon "Toggle United States (30,780 units available)" at bounding box center [24, 89] width 7 height 7
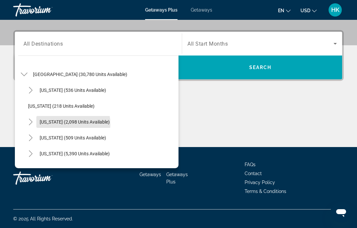
scroll to position [22, 0]
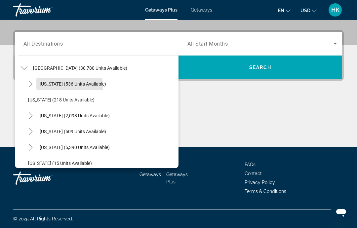
click at [57, 87] on span "Search widget" at bounding box center [72, 84] width 73 height 16
type input "**********"
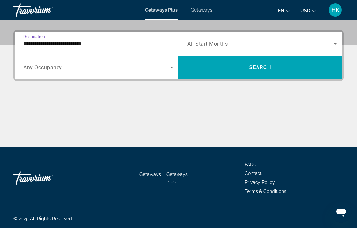
click at [205, 40] on span "Search widget" at bounding box center [261, 44] width 146 height 8
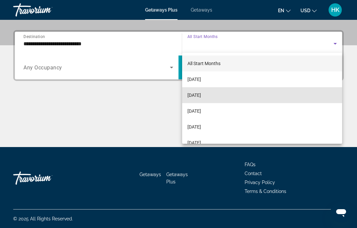
click at [201, 95] on span "[DATE]" at bounding box center [195, 95] width 14 height 8
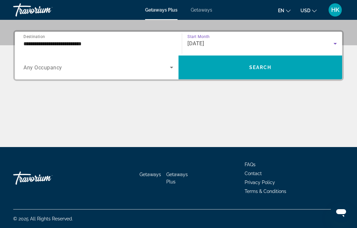
click at [56, 71] on span "Search widget" at bounding box center [96, 68] width 147 height 8
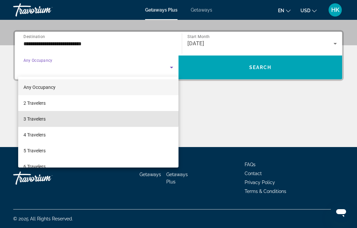
click at [35, 116] on span "3 Travelers" at bounding box center [34, 119] width 22 height 8
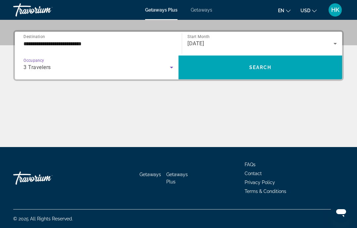
click at [242, 69] on span "Search widget" at bounding box center [261, 68] width 164 height 16
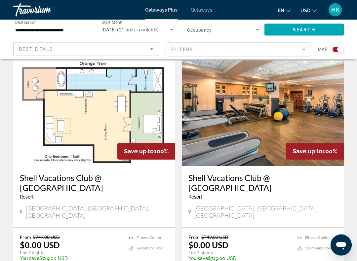
scroll to position [227, 0]
click at [135, 120] on img "Main content" at bounding box center [94, 114] width 162 height 106
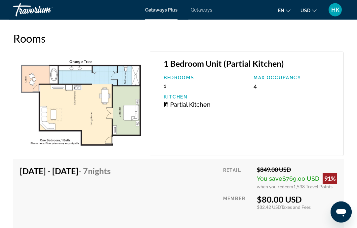
scroll to position [1300, 0]
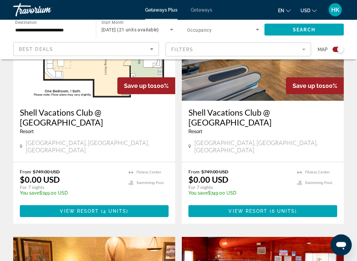
click at [268, 126] on h3 "Shell Vacations Club @ [GEOGRAPHIC_DATA]" at bounding box center [263, 118] width 149 height 20
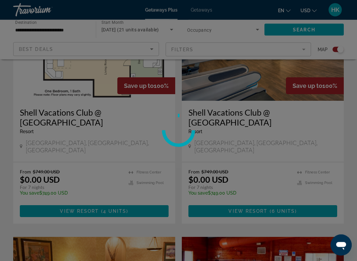
scroll to position [293, 0]
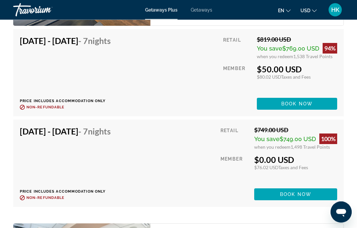
scroll to position [1469, 0]
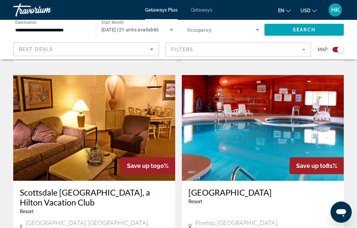
scroll to position [455, 0]
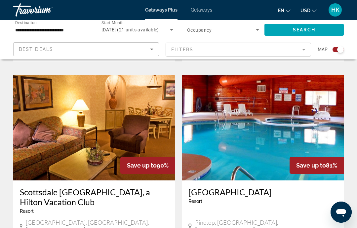
click at [266, 111] on img "Main content" at bounding box center [263, 128] width 162 height 106
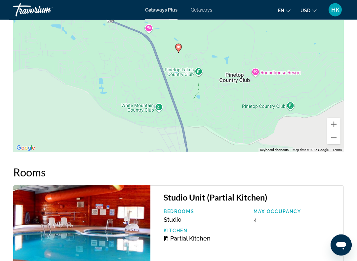
scroll to position [1077, 0]
click at [337, 138] on button "Zoom out" at bounding box center [334, 137] width 13 height 13
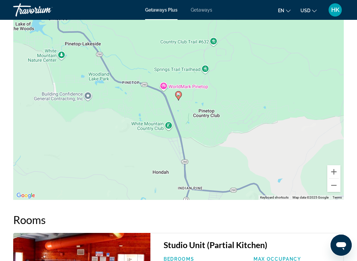
scroll to position [1027, 0]
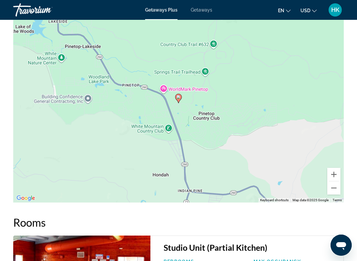
click at [328, 188] on button "Zoom out" at bounding box center [334, 188] width 13 height 13
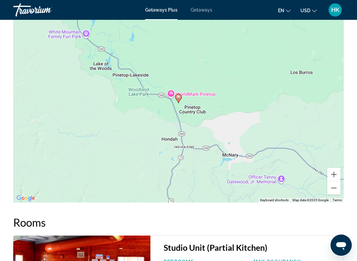
click at [330, 187] on button "Zoom out" at bounding box center [334, 188] width 13 height 13
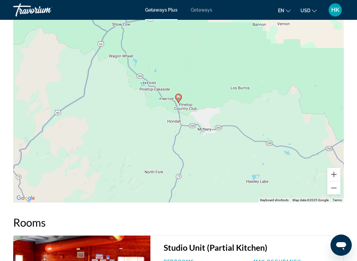
click at [336, 189] on button "Zoom out" at bounding box center [334, 188] width 13 height 13
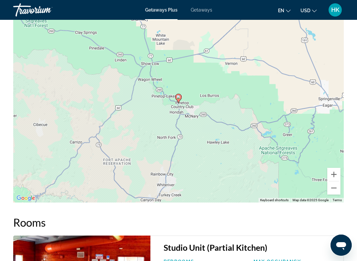
click at [333, 190] on button "Zoom out" at bounding box center [334, 188] width 13 height 13
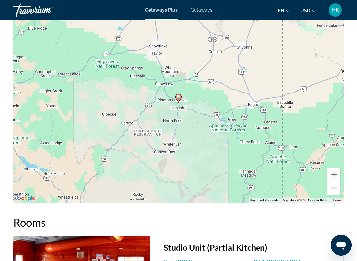
click at [333, 189] on button "Zoom out" at bounding box center [334, 188] width 13 height 13
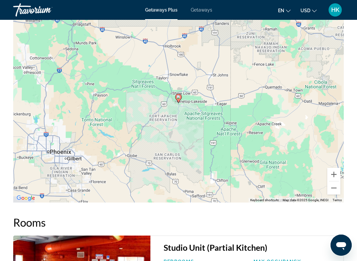
click at [338, 192] on button "Zoom out" at bounding box center [334, 188] width 13 height 13
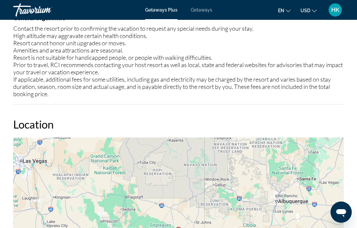
scroll to position [891, 0]
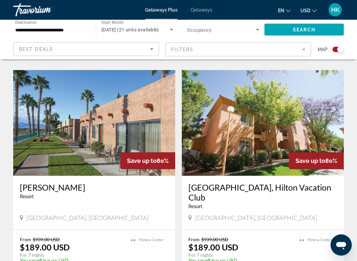
scroll to position [701, 0]
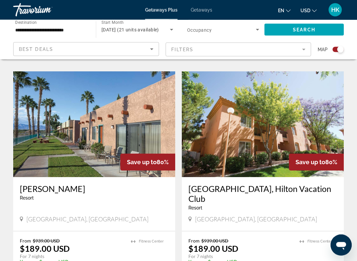
click at [105, 114] on img "Main content" at bounding box center [94, 125] width 162 height 106
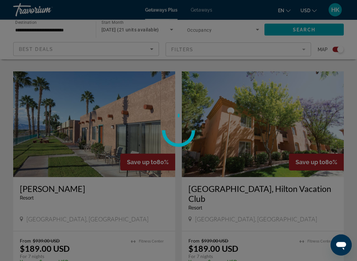
scroll to position [701, 0]
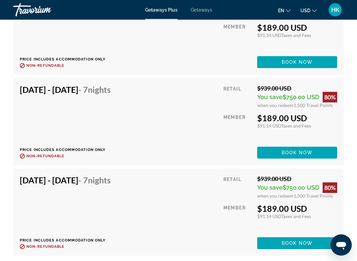
scroll to position [1394, 0]
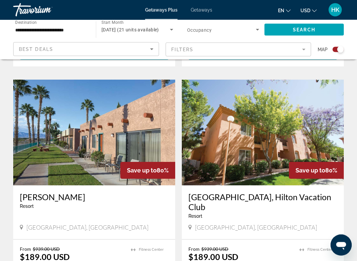
scroll to position [693, 0]
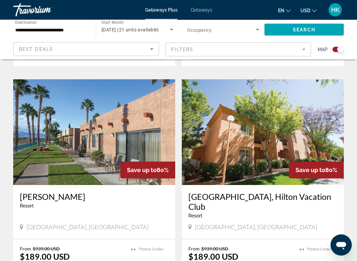
click at [319, 121] on img "Main content" at bounding box center [263, 133] width 162 height 106
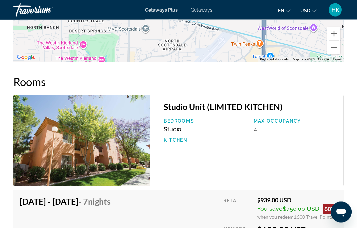
scroll to position [1172, 0]
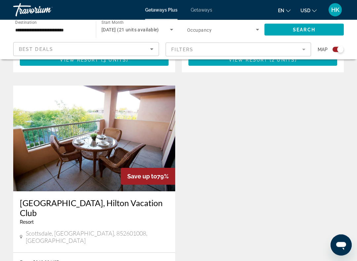
scroll to position [928, 0]
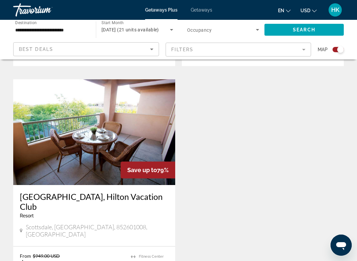
click at [111, 143] on img "Main content" at bounding box center [94, 132] width 162 height 106
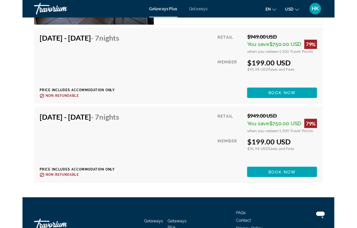
scroll to position [1340, 0]
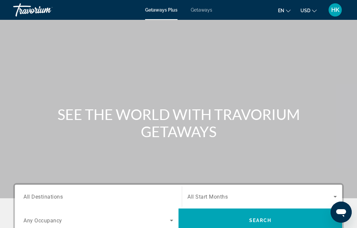
click at [77, 200] on input "Destination All Destinations" at bounding box center [98, 197] width 150 height 8
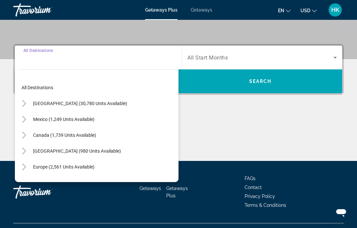
scroll to position [153, 0]
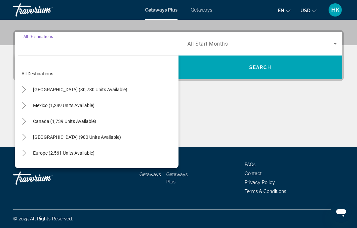
click at [26, 86] on mat-icon "Toggle United States (30,780 units available)" at bounding box center [24, 90] width 12 height 12
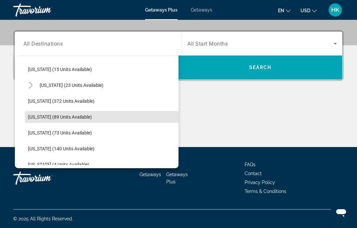
scroll to position [121, 0]
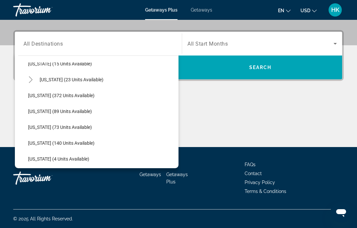
click at [56, 110] on span "[US_STATE] (89 units available)" at bounding box center [60, 111] width 64 height 5
type input "**********"
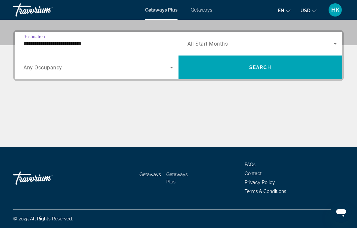
click at [209, 38] on div "Search widget" at bounding box center [263, 43] width 150 height 19
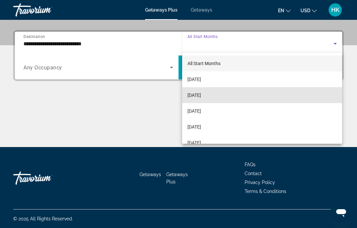
click at [201, 95] on span "[DATE]" at bounding box center [195, 95] width 14 height 8
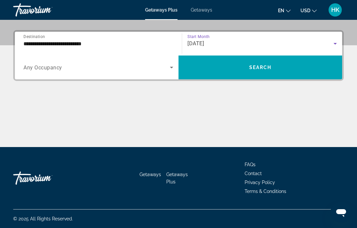
click at [63, 70] on span "Search widget" at bounding box center [96, 68] width 147 height 8
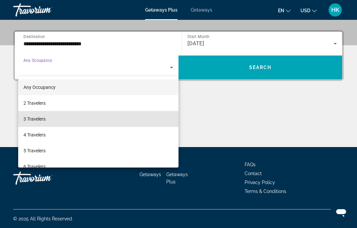
click at [43, 120] on span "3 Travelers" at bounding box center [34, 119] width 22 height 8
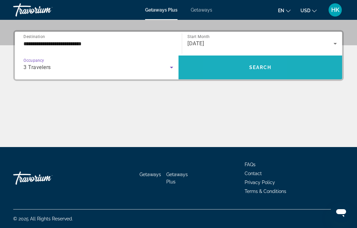
click at [231, 68] on span "Search widget" at bounding box center [261, 68] width 164 height 16
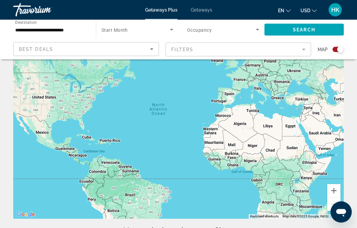
scroll to position [44, 0]
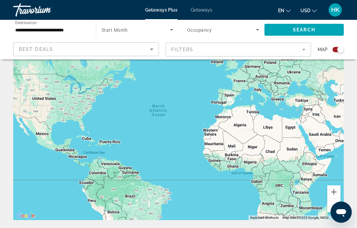
click at [132, 28] on span "Search widget" at bounding box center [136, 30] width 68 height 8
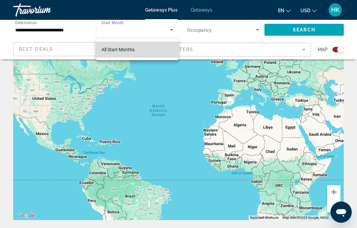
click at [144, 46] on mat-option "All Start Months" at bounding box center [137, 50] width 82 height 16
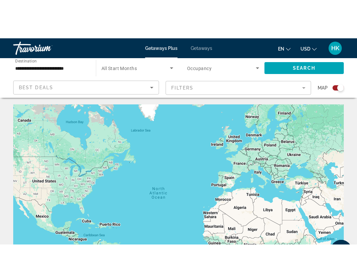
scroll to position [0, 0]
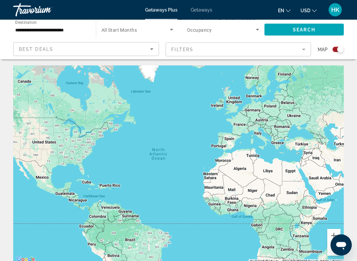
click at [46, 32] on input "**********" at bounding box center [51, 30] width 72 height 8
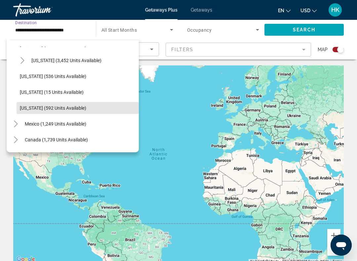
scroll to position [558, 0]
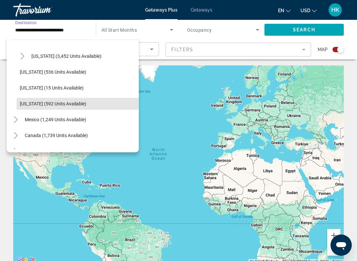
click at [63, 104] on span "[US_STATE] (592 units available)" at bounding box center [53, 103] width 67 height 5
type input "**********"
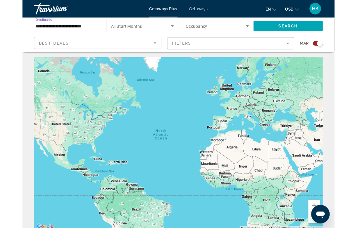
scroll to position [0, 0]
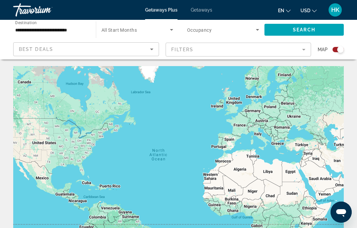
click at [137, 32] on span "Search widget" at bounding box center [136, 30] width 68 height 8
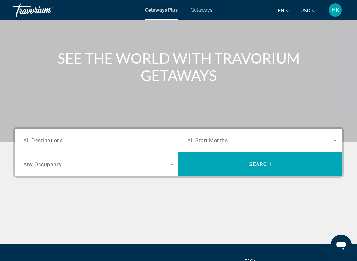
click at [106, 141] on input "Destination All Destinations" at bounding box center [98, 141] width 150 height 8
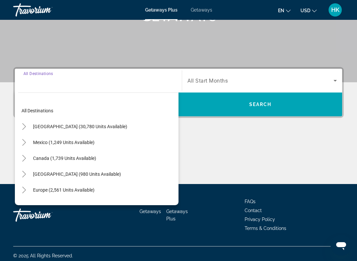
scroll to position [120, 0]
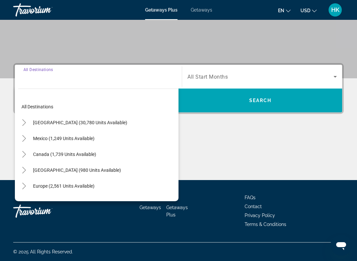
click at [22, 123] on icon "Toggle United States (30,780 units available)" at bounding box center [24, 122] width 7 height 7
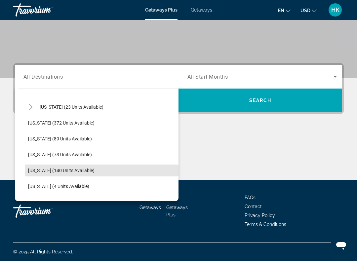
scroll to position [134, 0]
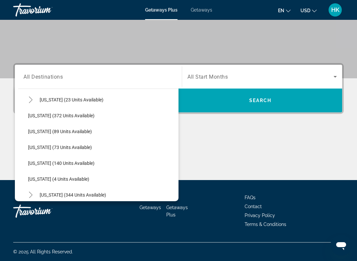
click at [58, 130] on span "[US_STATE] (89 units available)" at bounding box center [60, 131] width 64 height 5
type input "**********"
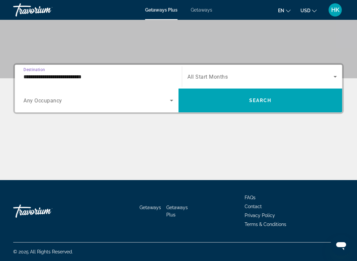
click at [198, 81] on div "Search widget" at bounding box center [263, 77] width 150 height 19
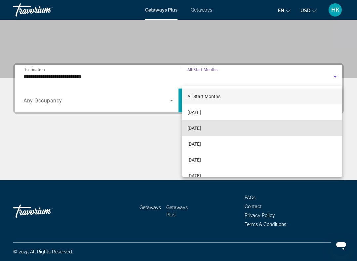
click at [201, 129] on span "[DATE]" at bounding box center [195, 128] width 14 height 8
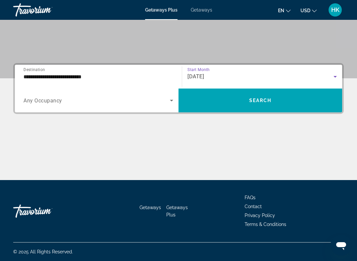
click at [218, 108] on span "Search widget" at bounding box center [261, 101] width 164 height 16
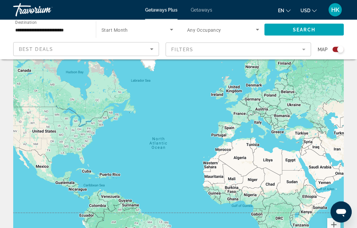
scroll to position [10, 0]
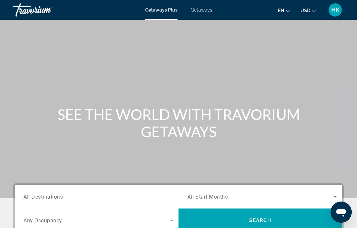
click at [71, 195] on input "Destination All Destinations" at bounding box center [98, 197] width 150 height 8
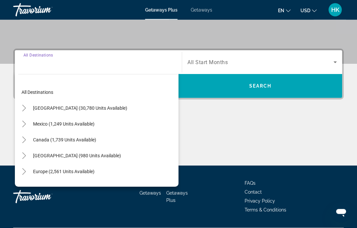
scroll to position [153, 0]
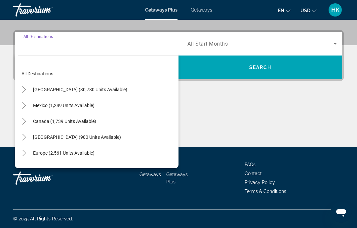
click at [21, 89] on icon "Toggle United States (30,780 units available)" at bounding box center [24, 89] width 7 height 7
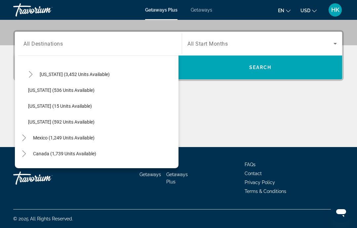
scroll to position [565, 0]
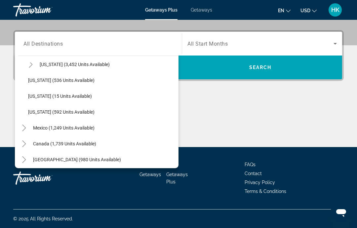
click at [60, 113] on span "[US_STATE] (592 units available)" at bounding box center [61, 112] width 67 height 5
type input "**********"
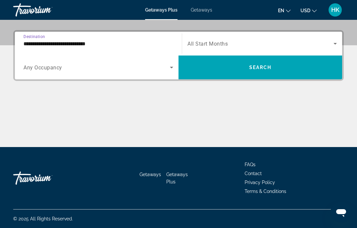
click at [210, 47] on span "Search widget" at bounding box center [261, 44] width 146 height 8
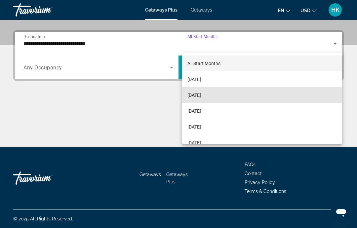
click at [201, 96] on span "[DATE]" at bounding box center [195, 95] width 14 height 8
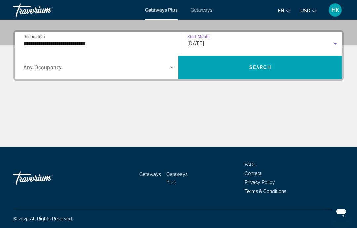
click at [55, 69] on span "Any Occupancy" at bounding box center [42, 68] width 39 height 6
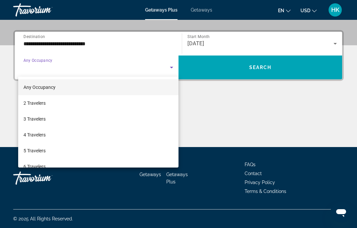
click at [220, 61] on div at bounding box center [178, 114] width 357 height 228
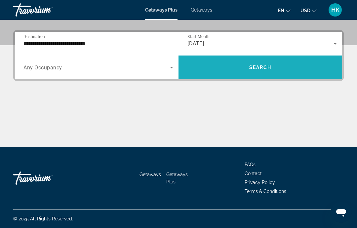
click at [219, 67] on span "Search widget" at bounding box center [261, 68] width 164 height 16
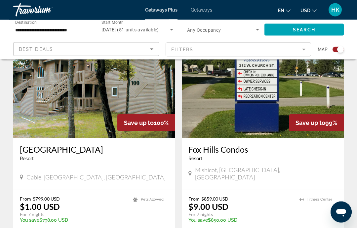
scroll to position [246, 0]
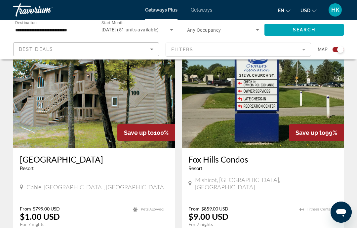
click at [46, 30] on input "**********" at bounding box center [51, 30] width 72 height 8
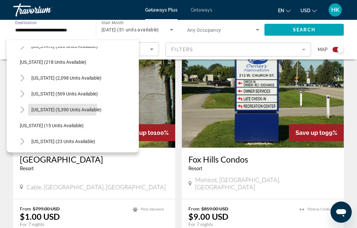
scroll to position [36, 0]
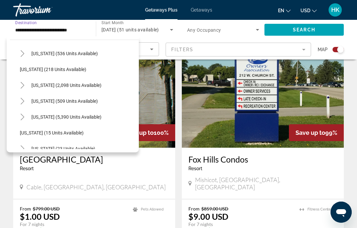
click at [54, 114] on span "[US_STATE] (5,390 units available)" at bounding box center [66, 116] width 70 height 5
type input "**********"
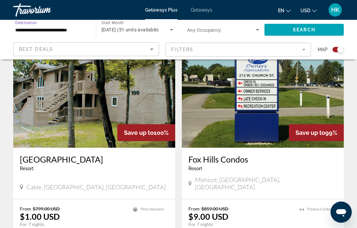
click at [297, 27] on span "Search" at bounding box center [304, 29] width 23 height 5
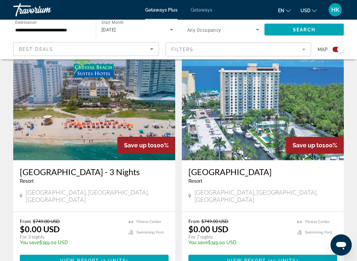
scroll to position [236, 0]
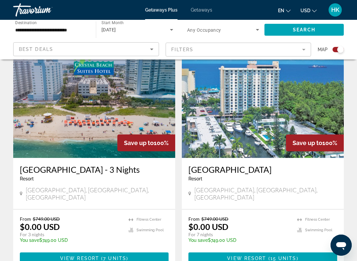
click at [265, 103] on img "Main content" at bounding box center [263, 105] width 162 height 106
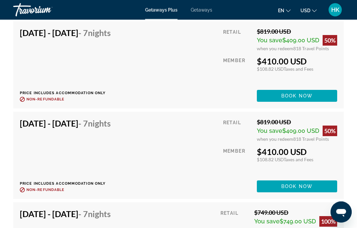
scroll to position [1578, 0]
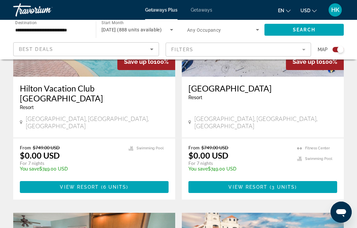
scroll to position [790, 0]
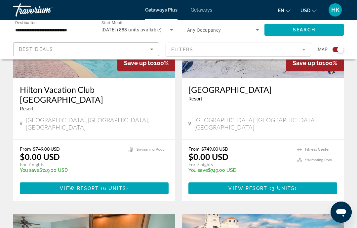
click at [308, 52] on mat-form-field "Filters" at bounding box center [239, 50] width 146 height 14
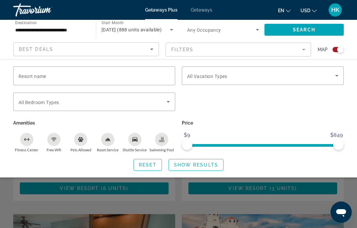
click at [68, 105] on span "Search widget" at bounding box center [93, 102] width 148 height 8
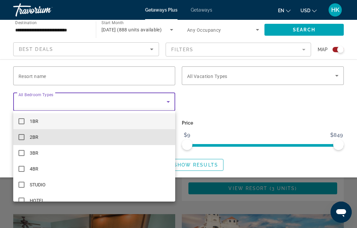
click at [27, 138] on mat-option "2BR" at bounding box center [94, 137] width 162 height 16
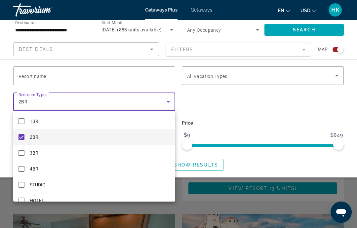
click at [340, 74] on div at bounding box center [178, 114] width 357 height 228
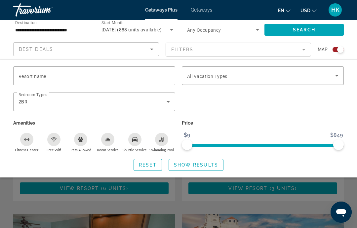
click at [339, 76] on icon "Search widget" at bounding box center [337, 76] width 8 height 8
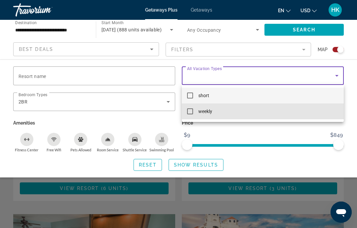
click at [188, 111] on mat-pseudo-checkbox at bounding box center [190, 112] width 6 height 6
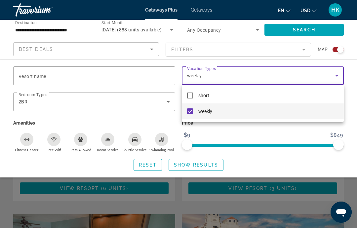
click at [309, 129] on div at bounding box center [178, 114] width 357 height 228
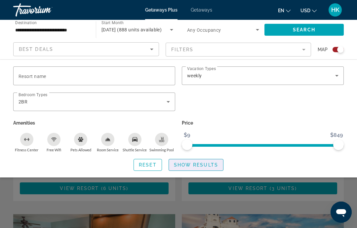
click at [201, 164] on span "Show Results" at bounding box center [196, 164] width 44 height 5
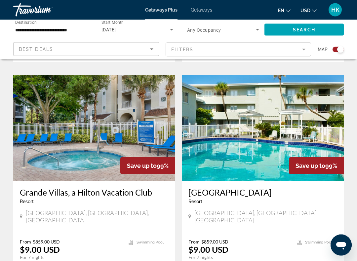
scroll to position [698, 0]
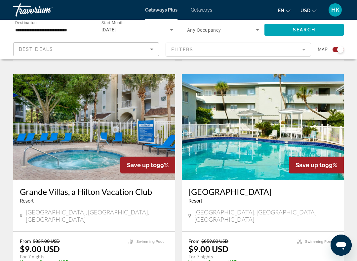
click at [267, 109] on img "Main content" at bounding box center [263, 127] width 162 height 106
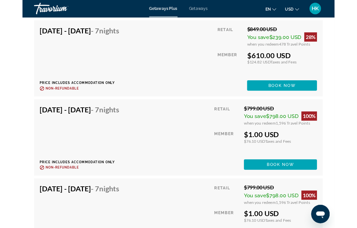
scroll to position [1385, 0]
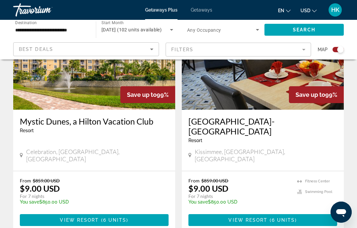
scroll to position [1485, 0]
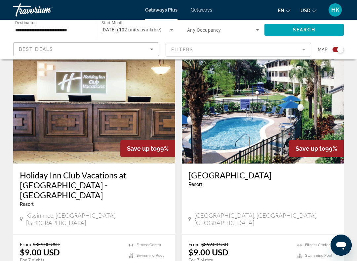
scroll to position [230, 0]
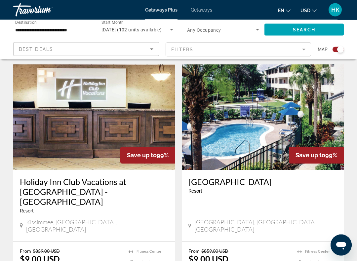
click at [318, 113] on img "Main content" at bounding box center [263, 118] width 162 height 106
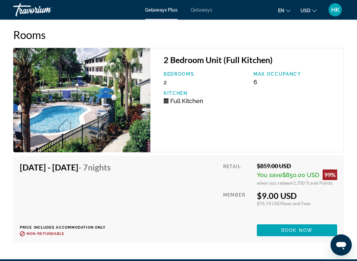
scroll to position [1154, 0]
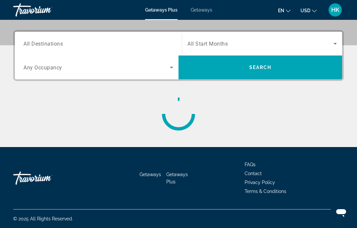
scroll to position [153, 0]
click at [85, 47] on input "Destination All Destinations" at bounding box center [98, 44] width 150 height 8
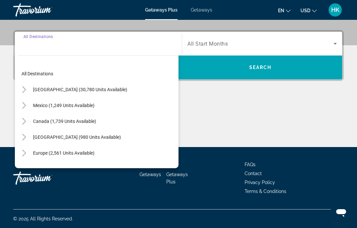
click at [20, 90] on mat-icon "Toggle United States (30,780 units available)" at bounding box center [24, 90] width 12 height 12
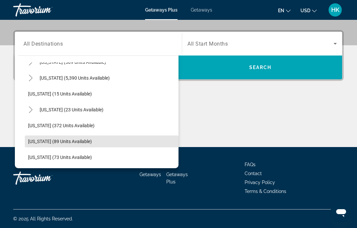
scroll to position [84, 0]
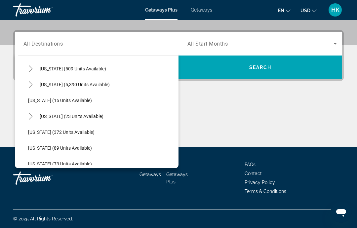
click at [53, 85] on span "[US_STATE] (5,390 units available)" at bounding box center [75, 84] width 70 height 5
type input "**********"
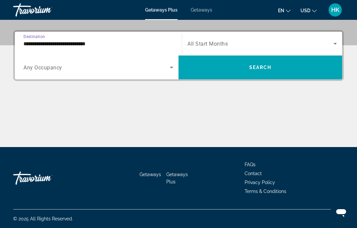
click at [211, 45] on span "All Start Months" at bounding box center [208, 44] width 40 height 6
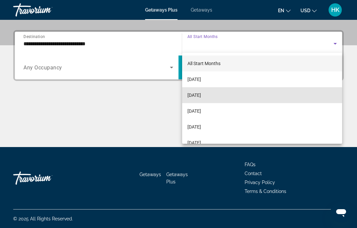
click at [201, 97] on span "[DATE]" at bounding box center [195, 95] width 14 height 8
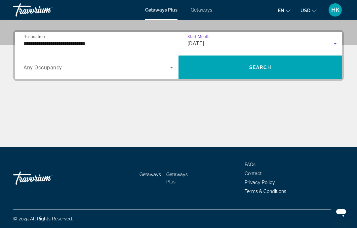
click at [53, 69] on span "Any Occupancy" at bounding box center [42, 68] width 39 height 6
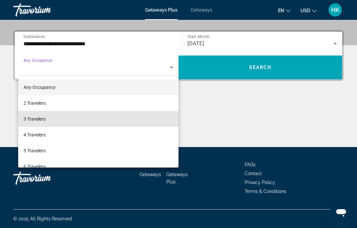
click at [43, 119] on span "3 Travelers" at bounding box center [34, 119] width 22 height 8
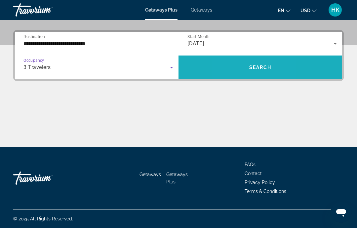
click at [236, 72] on span "Search widget" at bounding box center [261, 68] width 164 height 16
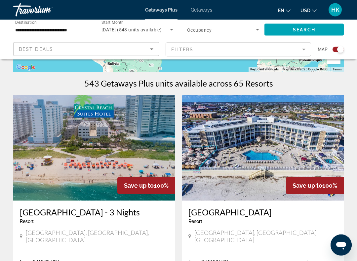
scroll to position [193, 0]
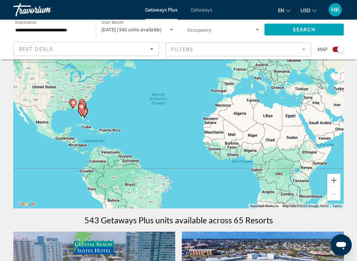
click at [185, 49] on mat-form-field "Filters" at bounding box center [239, 50] width 146 height 14
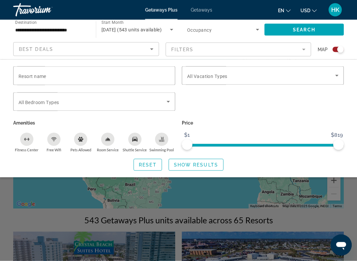
scroll to position [56, 0]
click at [60, 106] on div "Search widget" at bounding box center [95, 102] width 152 height 19
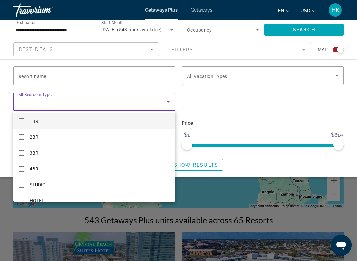
click at [74, 103] on div at bounding box center [178, 130] width 357 height 261
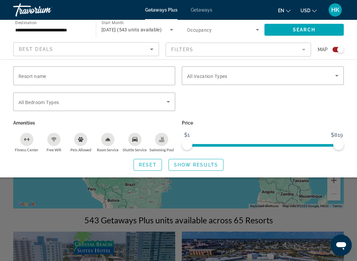
click at [208, 79] on div "Vacation Types All Vacation Types" at bounding box center [263, 76] width 152 height 19
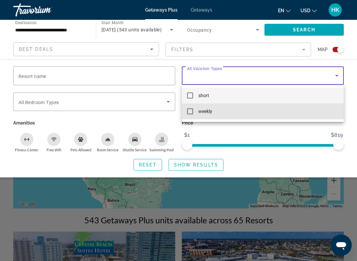
click at [188, 111] on mat-pseudo-checkbox at bounding box center [190, 112] width 6 height 6
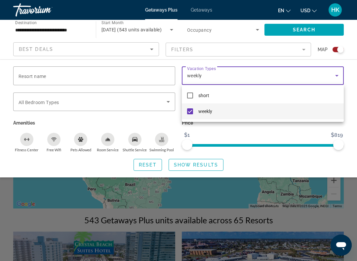
click at [185, 172] on div at bounding box center [178, 130] width 357 height 261
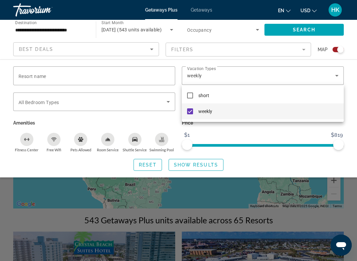
click at [195, 160] on span "Search widget" at bounding box center [196, 165] width 54 height 16
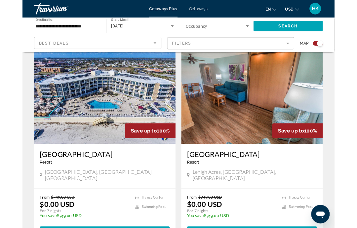
scroll to position [223, 0]
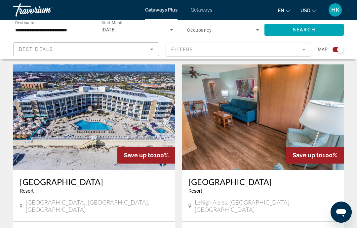
click at [126, 111] on img "Main content" at bounding box center [94, 118] width 162 height 106
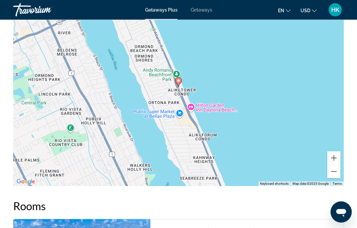
scroll to position [1212, 0]
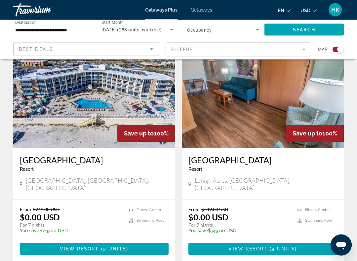
click at [325, 100] on img "Main content" at bounding box center [263, 96] width 162 height 106
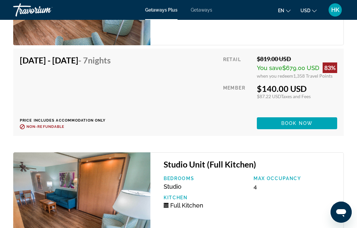
scroll to position [1490, 0]
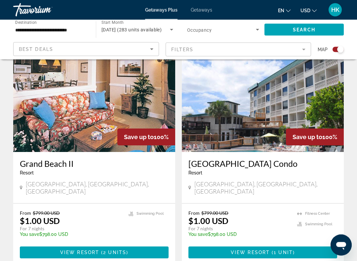
scroll to position [474, 0]
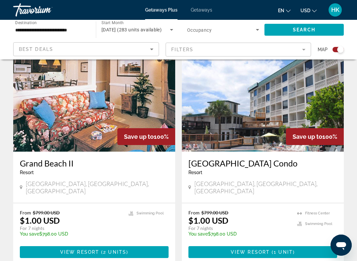
click at [137, 93] on img "Main content" at bounding box center [94, 99] width 162 height 106
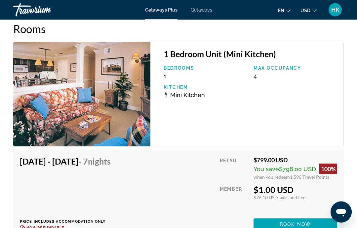
scroll to position [1159, 0]
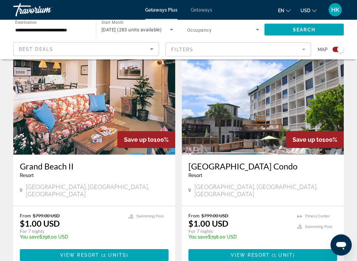
scroll to position [471, 0]
click at [322, 98] on img "Main content" at bounding box center [263, 102] width 162 height 106
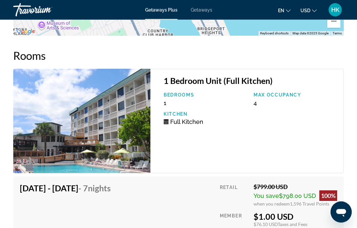
scroll to position [1225, 0]
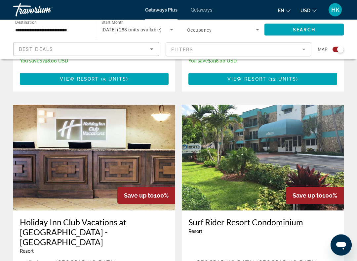
scroll to position [1355, 0]
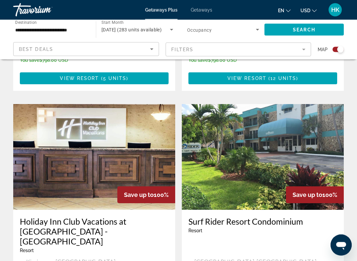
click at [317, 118] on img "Main content" at bounding box center [263, 158] width 162 height 106
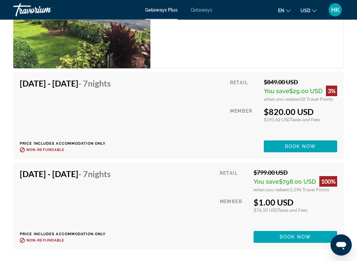
scroll to position [1255, 0]
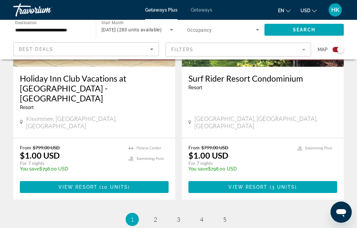
scroll to position [1528, 0]
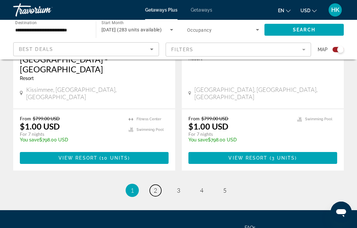
click at [157, 187] on span "2" at bounding box center [155, 190] width 3 height 7
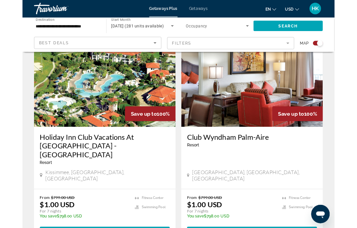
scroll to position [1449, 0]
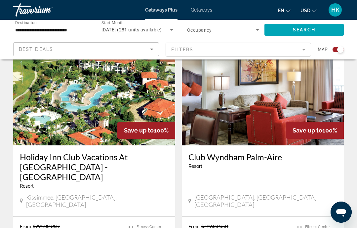
click at [242, 153] on div "Club [GEOGRAPHIC_DATA] - This is an adults only resort [GEOGRAPHIC_DATA], [GEOG…" at bounding box center [263, 181] width 162 height 71
click at [243, 152] on div "Club [GEOGRAPHIC_DATA] - This is an adults only resort" at bounding box center [263, 163] width 149 height 22
click at [247, 88] on img "Main content" at bounding box center [263, 93] width 162 height 106
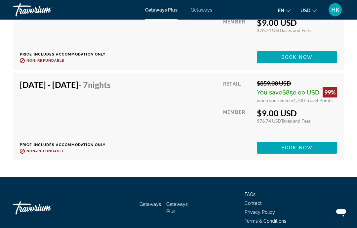
scroll to position [1626, 0]
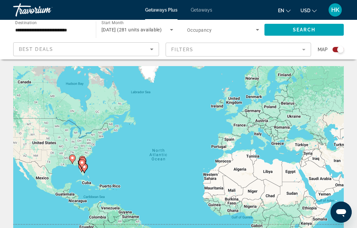
click at [179, 53] on mat-form-field "Filters" at bounding box center [239, 50] width 146 height 14
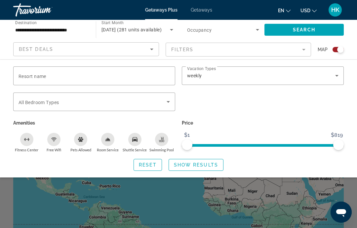
click at [77, 103] on span "Search widget" at bounding box center [93, 102] width 148 height 8
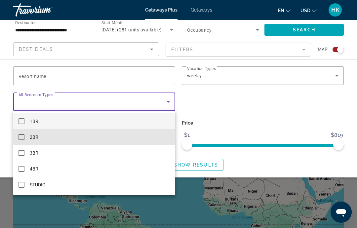
click at [24, 139] on mat-pseudo-checkbox at bounding box center [22, 137] width 6 height 6
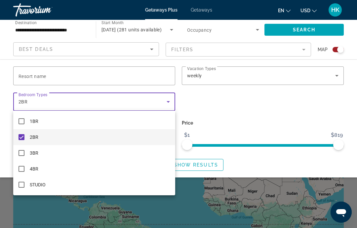
click at [224, 164] on div at bounding box center [178, 114] width 357 height 228
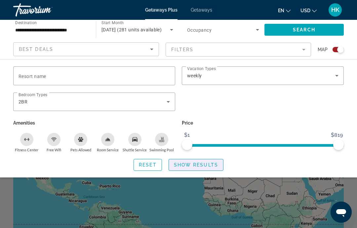
click at [203, 167] on span "Show Results" at bounding box center [196, 164] width 44 height 5
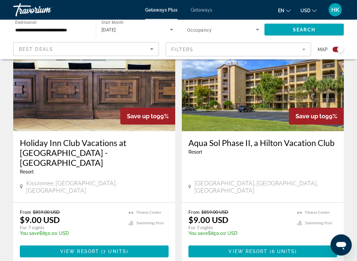
scroll to position [1454, 0]
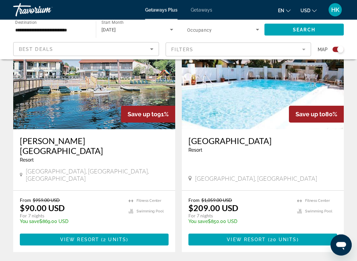
scroll to position [961, 0]
click at [249, 136] on h3 "[GEOGRAPHIC_DATA]" at bounding box center [263, 141] width 149 height 10
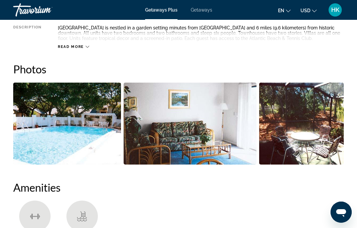
scroll to position [386, 0]
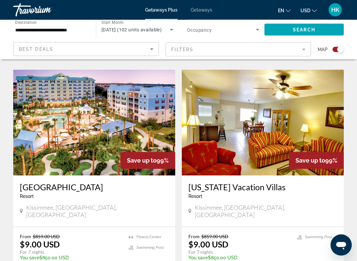
scroll to position [452, 0]
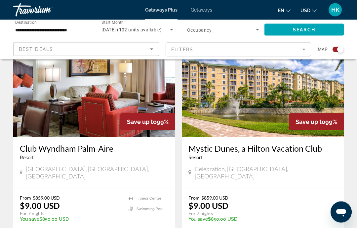
click at [91, 103] on img "Main content" at bounding box center [94, 84] width 162 height 106
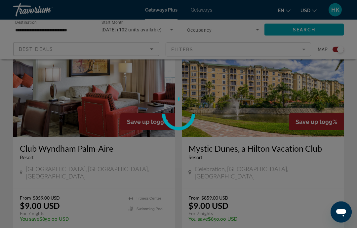
scroll to position [257, 0]
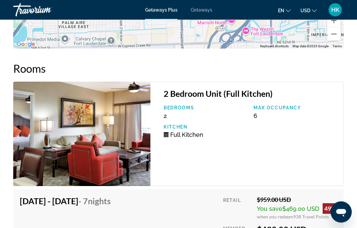
scroll to position [1295, 0]
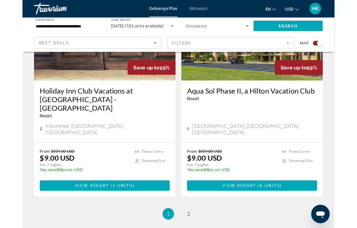
scroll to position [1488, 0]
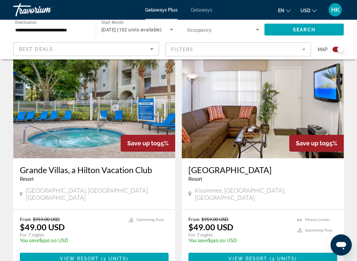
scroll to position [700, 0]
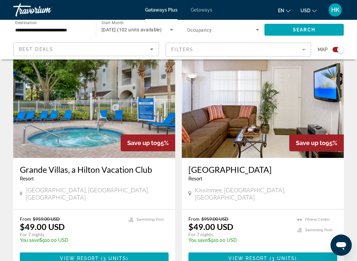
click at [320, 187] on div "Kissimmee, [GEOGRAPHIC_DATA], [GEOGRAPHIC_DATA]" at bounding box center [263, 194] width 149 height 15
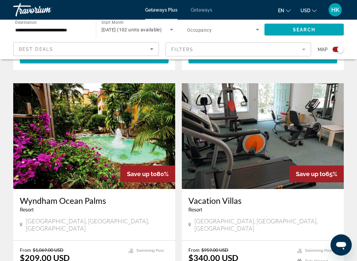
scroll to position [1144, 0]
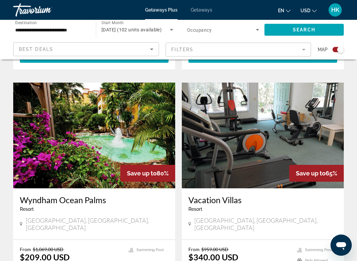
click at [147, 103] on img "Main content" at bounding box center [94, 136] width 162 height 106
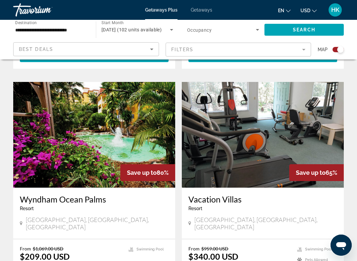
scroll to position [1148, 0]
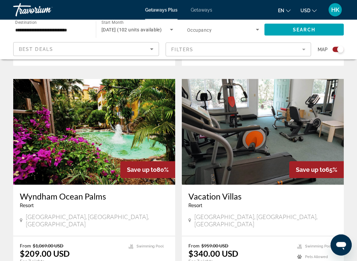
click at [251, 119] on img "Main content" at bounding box center [263, 132] width 162 height 106
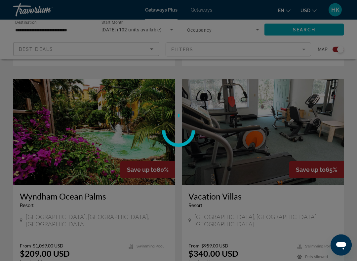
scroll to position [1148, 0]
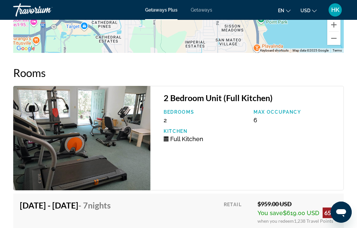
scroll to position [1184, 0]
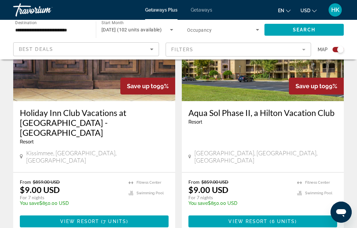
scroll to position [1479, 0]
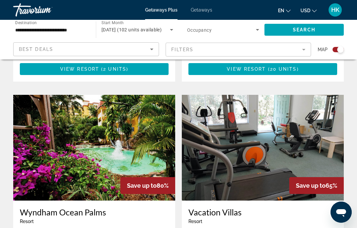
scroll to position [1132, 0]
